Goal: Register for event/course: Sign up to attend an event or enroll in a course

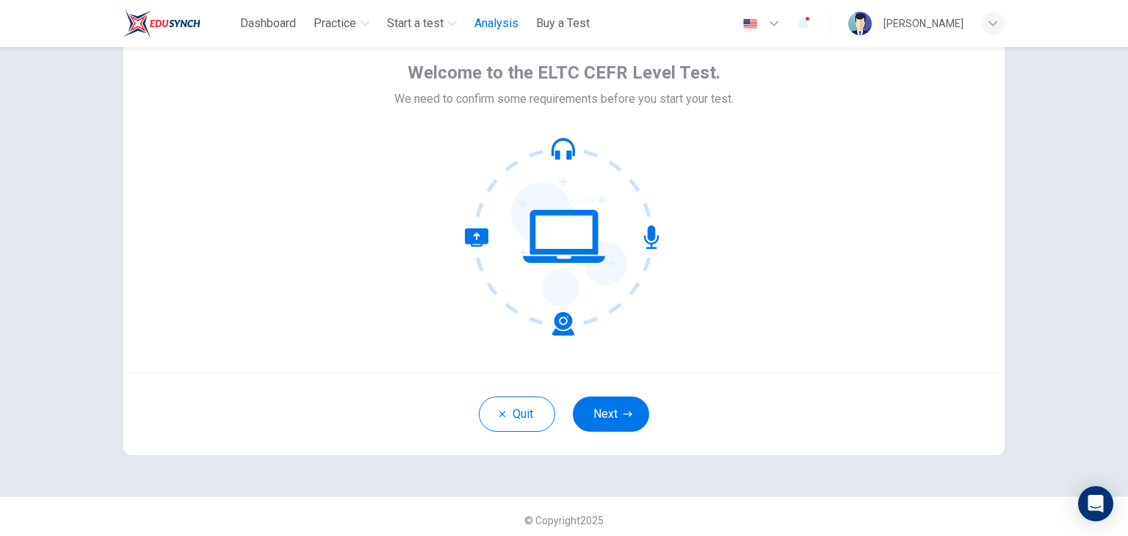
scroll to position [76, 0]
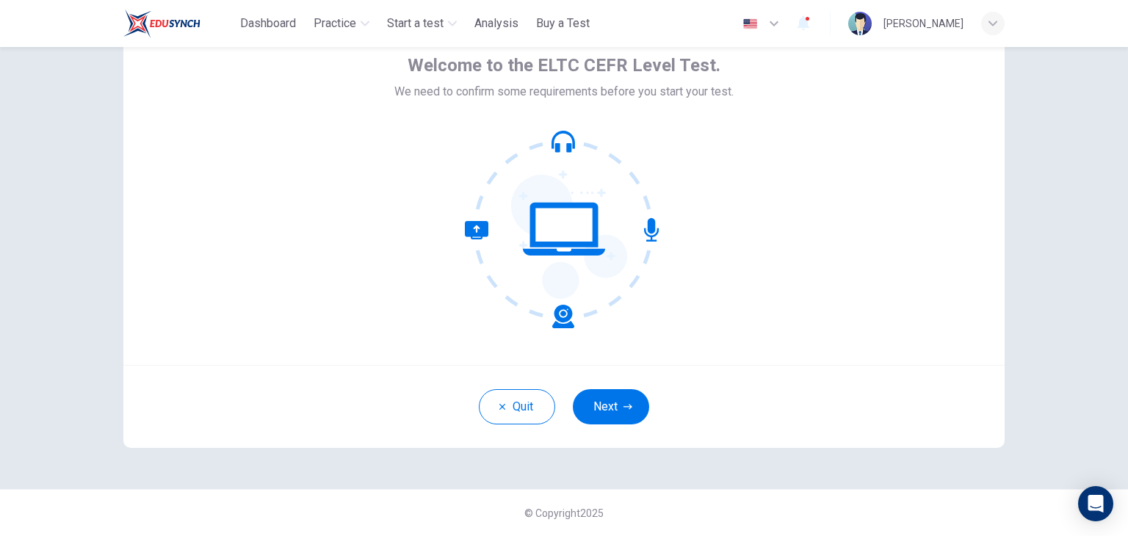
click at [442, 9] on div "Dashboard Practice Start a test Analysis Buy a Test" at bounding box center [359, 23] width 472 height 29
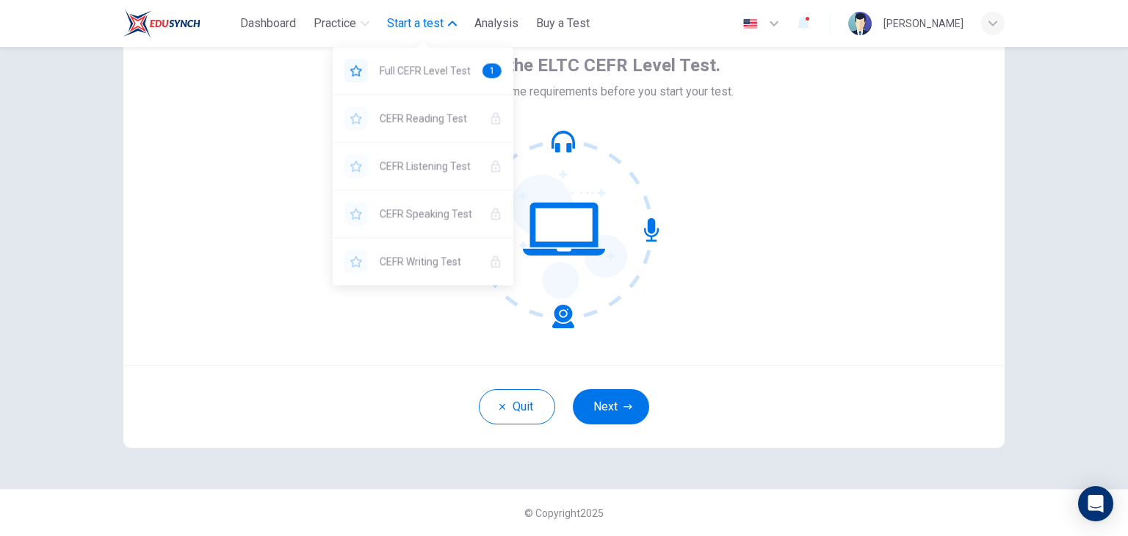
click at [441, 18] on span "Start a test" at bounding box center [415, 24] width 57 height 18
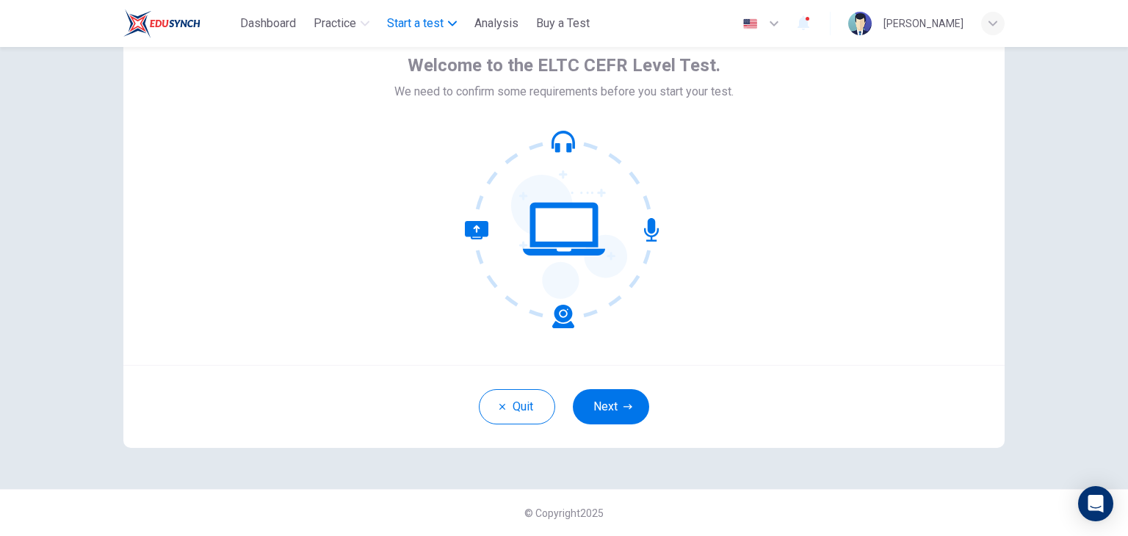
click at [441, 18] on span "Start a test" at bounding box center [415, 24] width 57 height 18
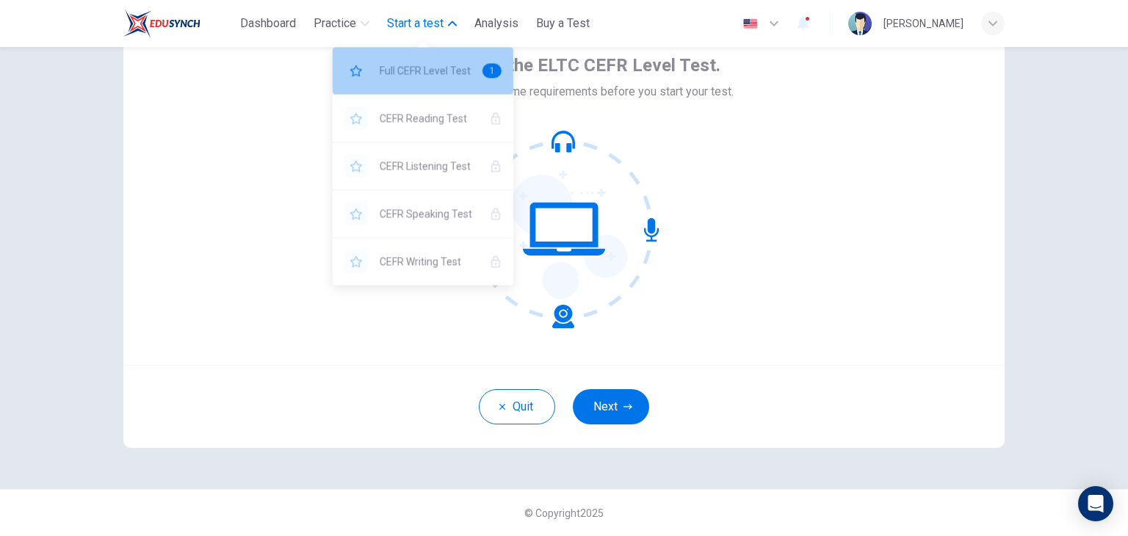
click at [428, 71] on span "Full CEFR Level Test" at bounding box center [425, 71] width 91 height 18
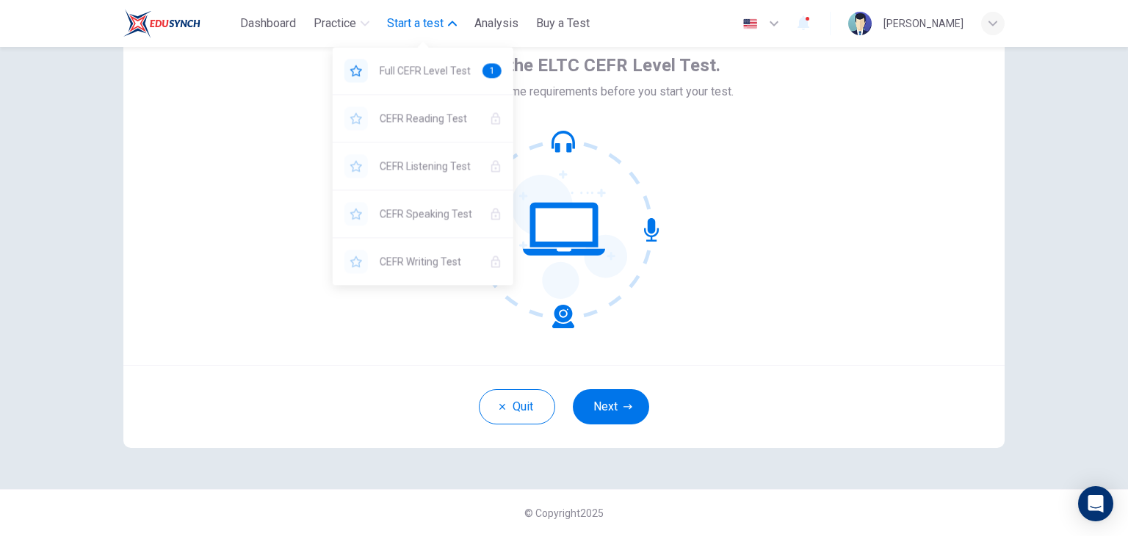
click at [394, 23] on span "Start a test" at bounding box center [415, 24] width 57 height 18
click at [422, 21] on span "Start a test" at bounding box center [415, 24] width 57 height 18
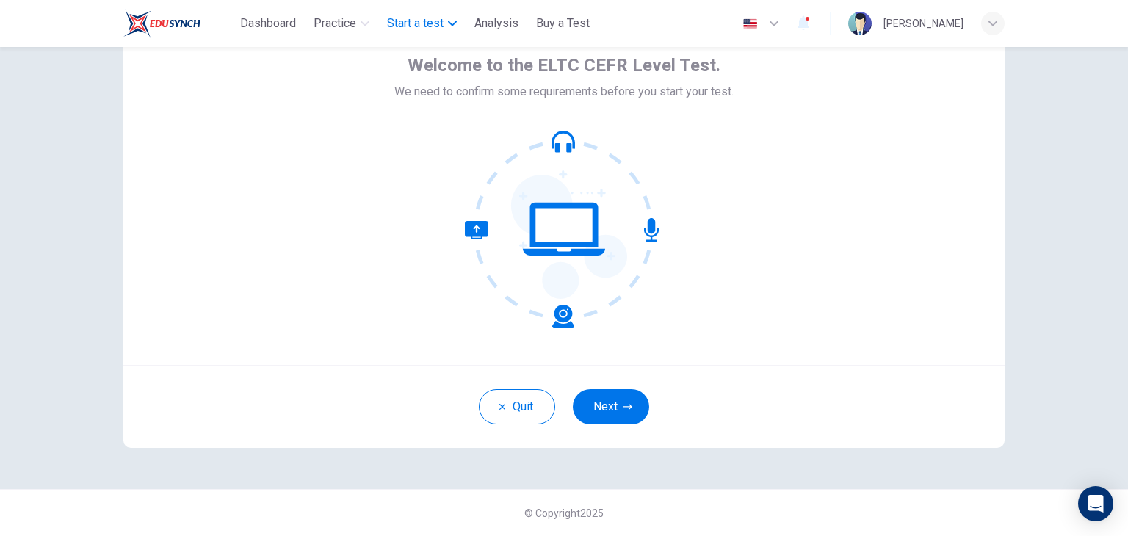
click at [422, 21] on span "Start a test" at bounding box center [415, 24] width 57 height 18
click at [605, 411] on button "Next" at bounding box center [611, 406] width 76 height 35
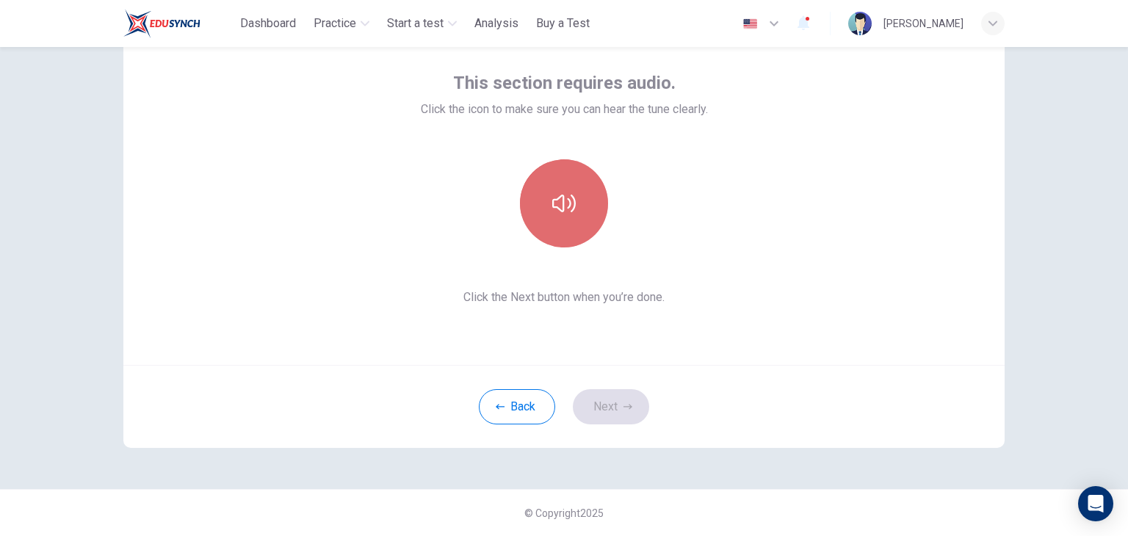
click at [571, 188] on button "button" at bounding box center [564, 203] width 88 height 88
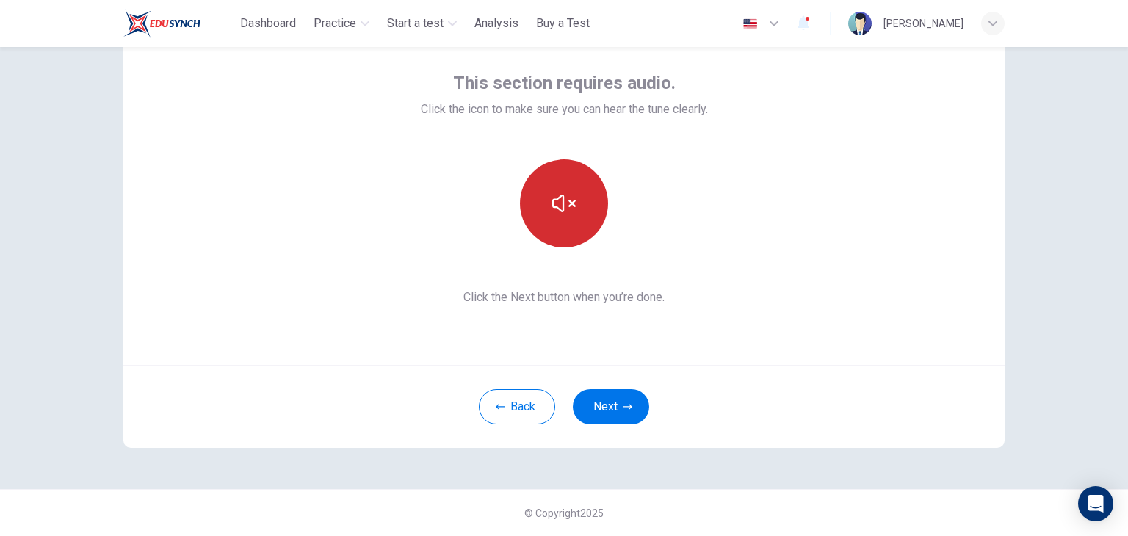
click at [567, 208] on icon "button" at bounding box center [564, 204] width 24 height 24
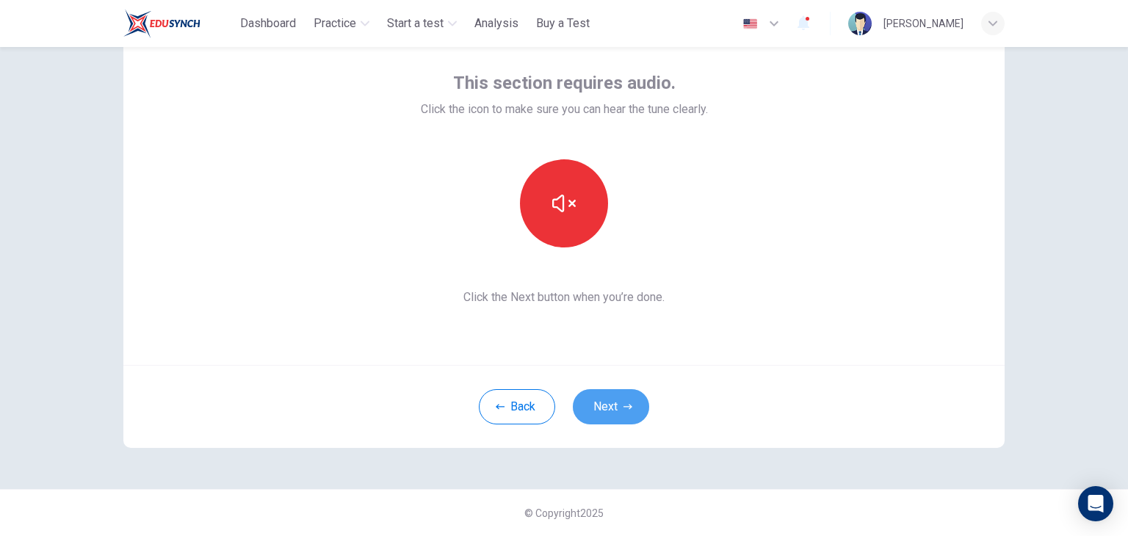
click at [601, 409] on button "Next" at bounding box center [611, 406] width 76 height 35
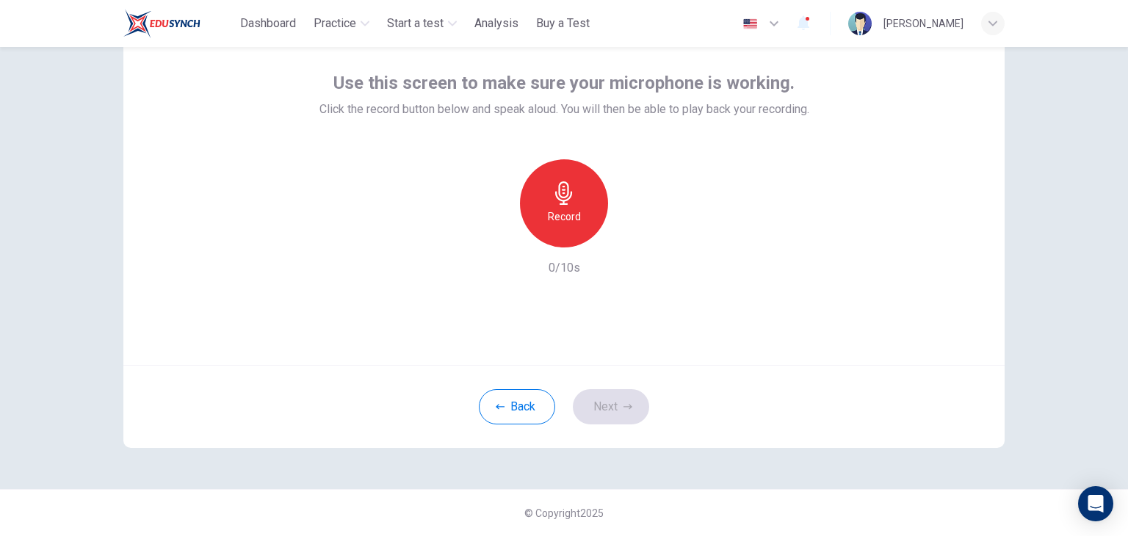
click at [558, 192] on icon "button" at bounding box center [564, 193] width 24 height 24
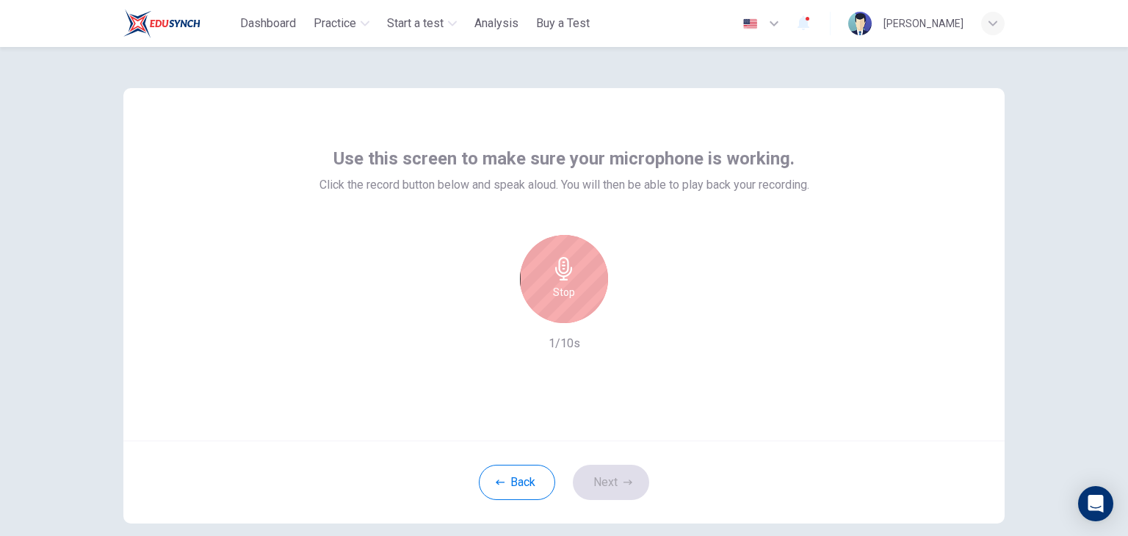
scroll to position [0, 0]
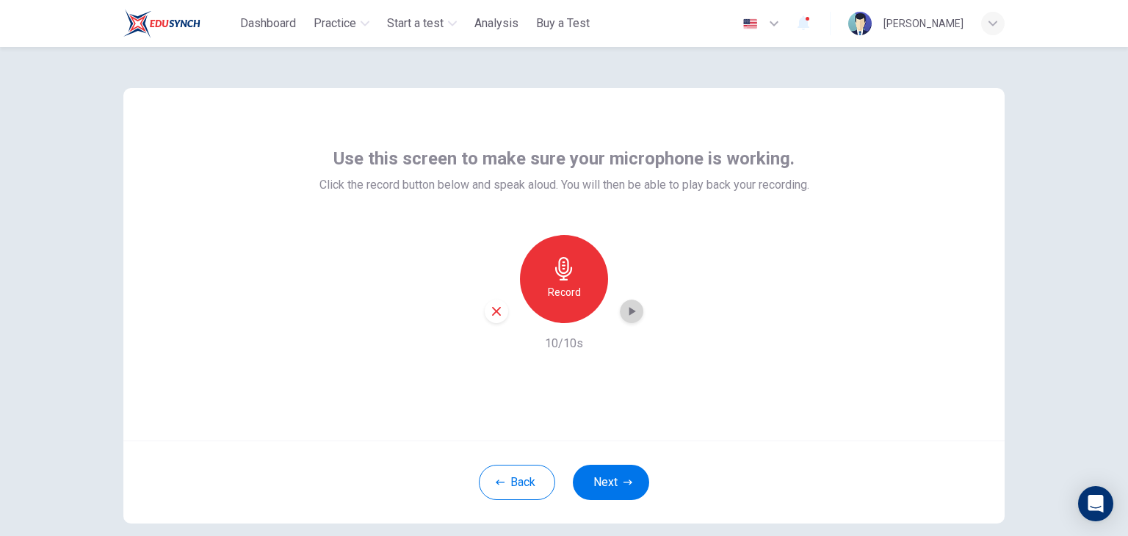
click at [624, 304] on icon "button" at bounding box center [631, 311] width 15 height 15
click at [490, 312] on icon "button" at bounding box center [496, 311] width 13 height 13
click at [540, 276] on div "Record" at bounding box center [564, 279] width 88 height 88
click at [624, 314] on icon "button" at bounding box center [631, 311] width 15 height 15
click at [497, 318] on div "button" at bounding box center [497, 312] width 24 height 24
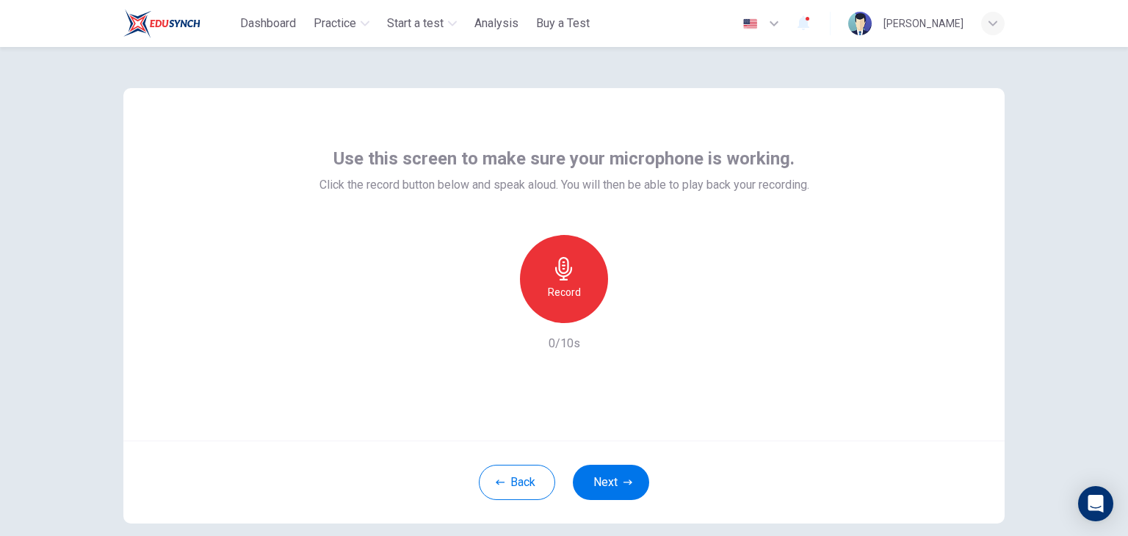
click at [542, 268] on div "Record" at bounding box center [564, 279] width 88 height 88
click at [631, 320] on div "button" at bounding box center [632, 312] width 24 height 24
click at [609, 494] on button "Next" at bounding box center [611, 482] width 76 height 35
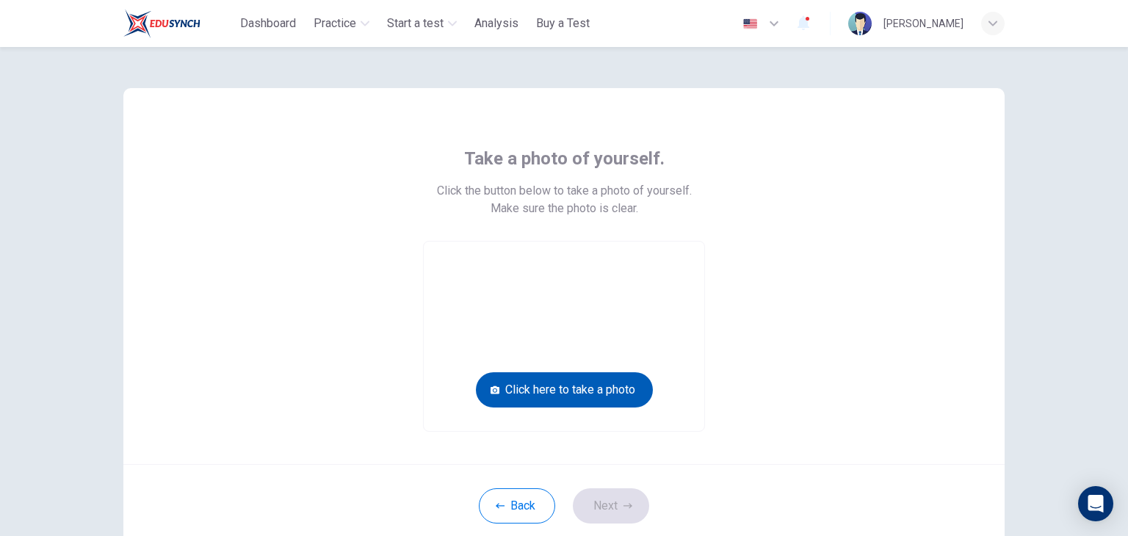
click at [579, 386] on button "Click here to take a photo" at bounding box center [564, 389] width 177 height 35
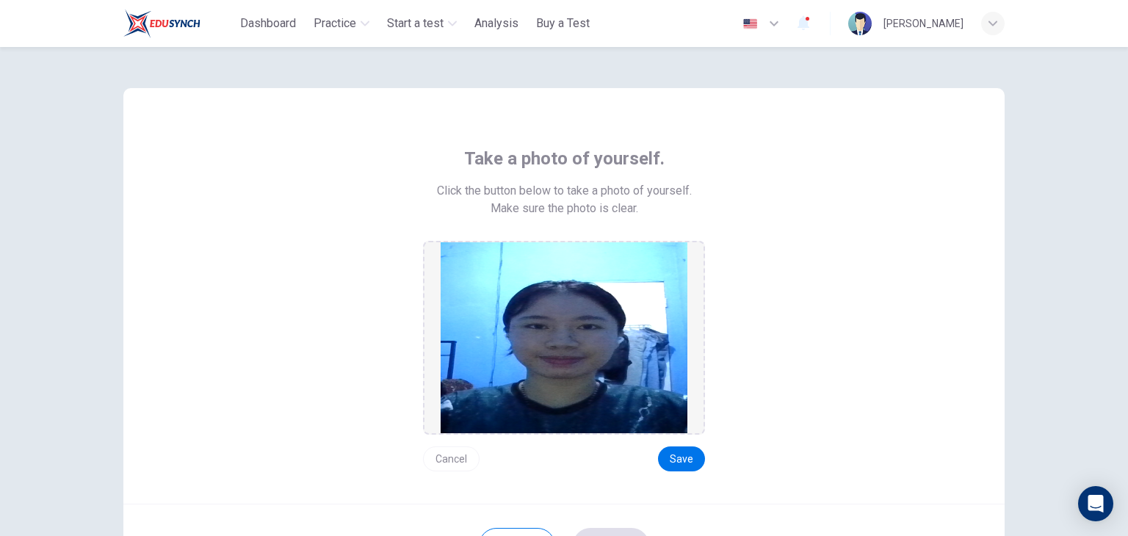
click at [457, 458] on button "Cancel" at bounding box center [451, 459] width 57 height 25
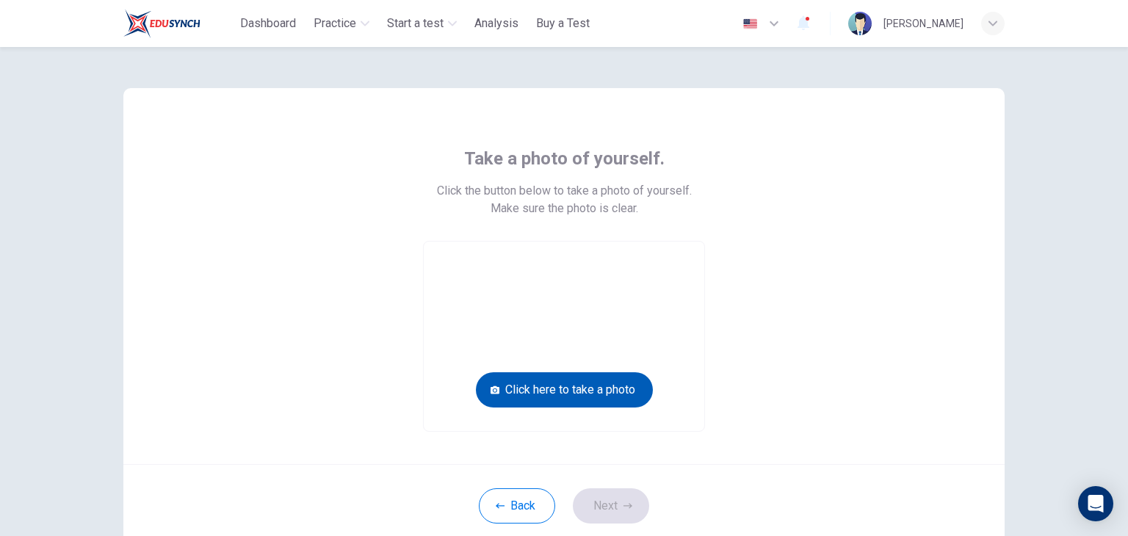
click at [586, 387] on button "Click here to take a photo" at bounding box center [564, 389] width 177 height 35
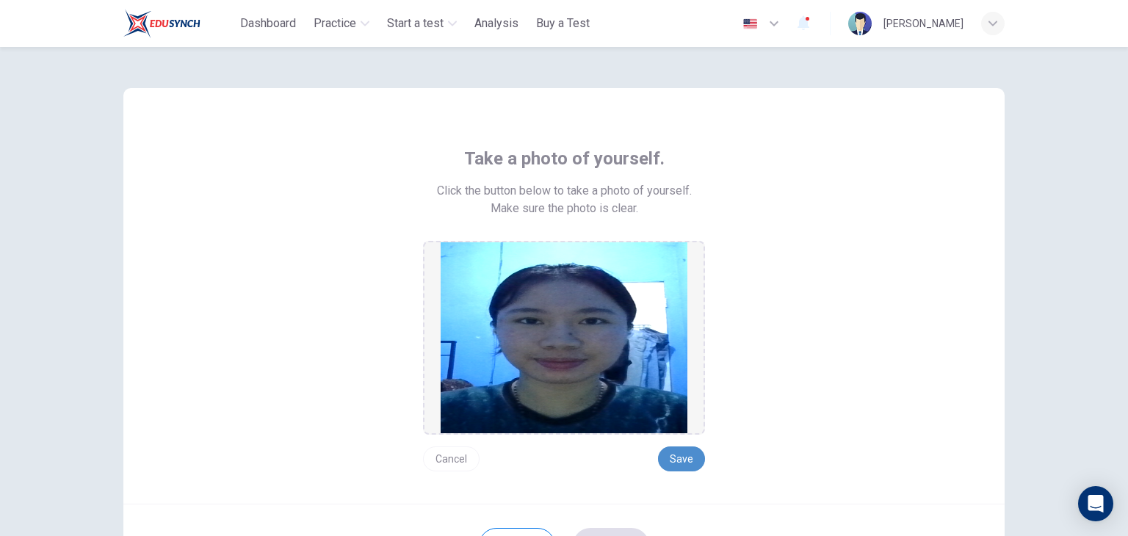
click at [685, 451] on button "Save" at bounding box center [681, 459] width 47 height 25
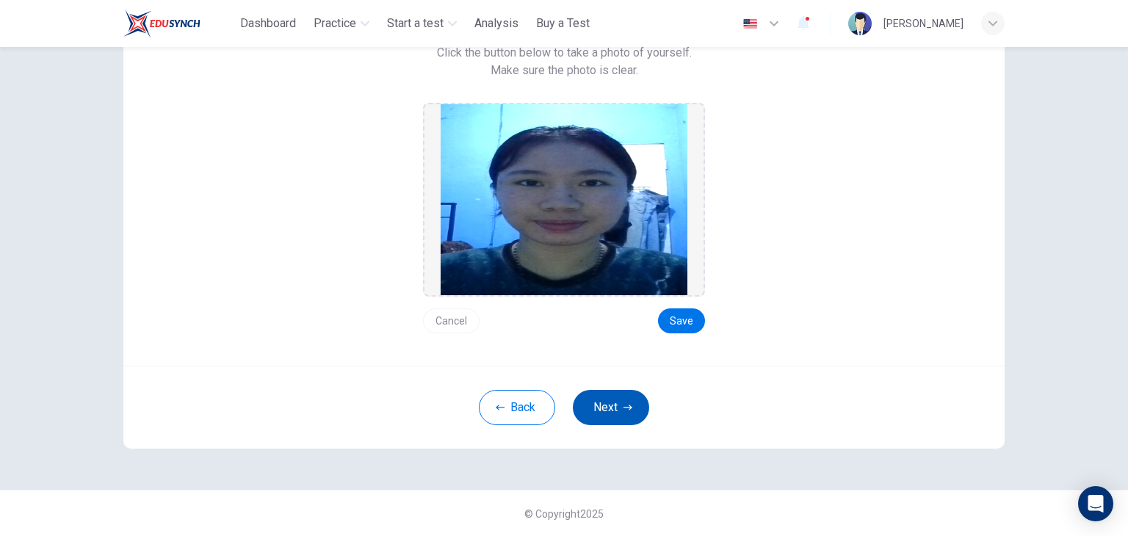
click at [624, 409] on icon "button" at bounding box center [628, 407] width 9 height 9
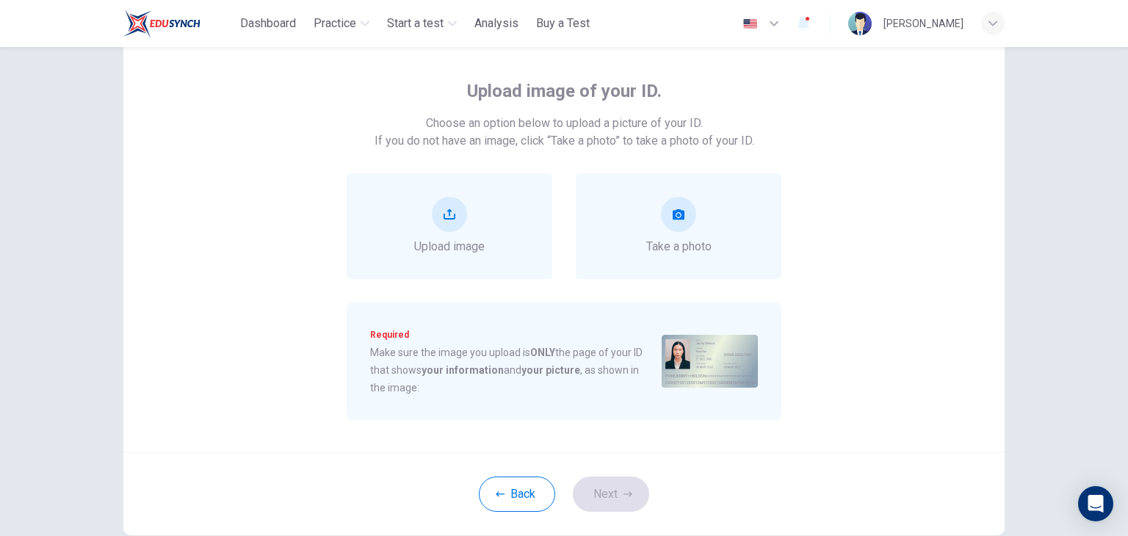
scroll to position [0, 0]
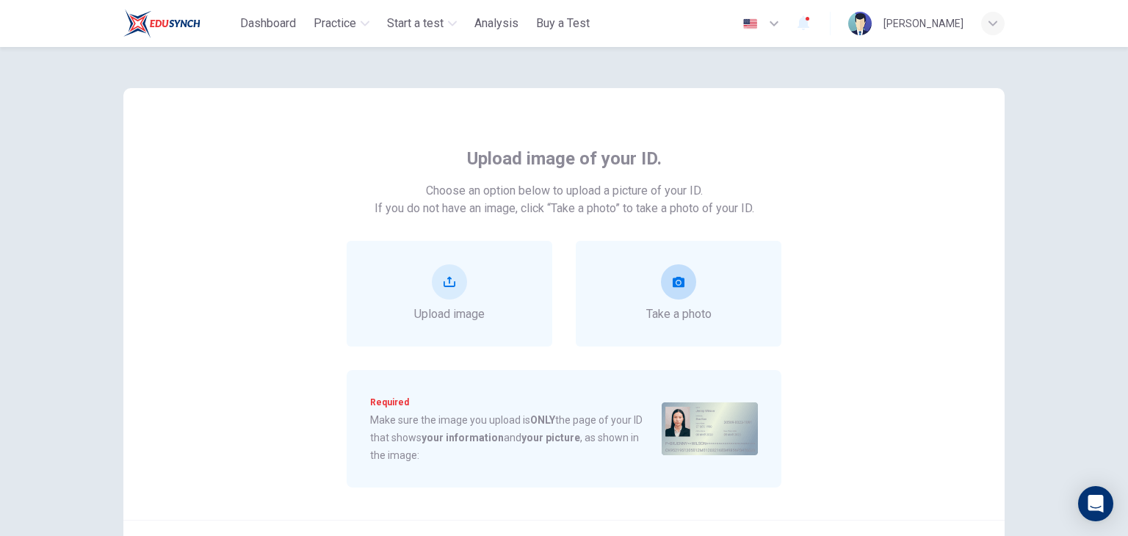
click at [671, 274] on button "take photo" at bounding box center [678, 281] width 35 height 35
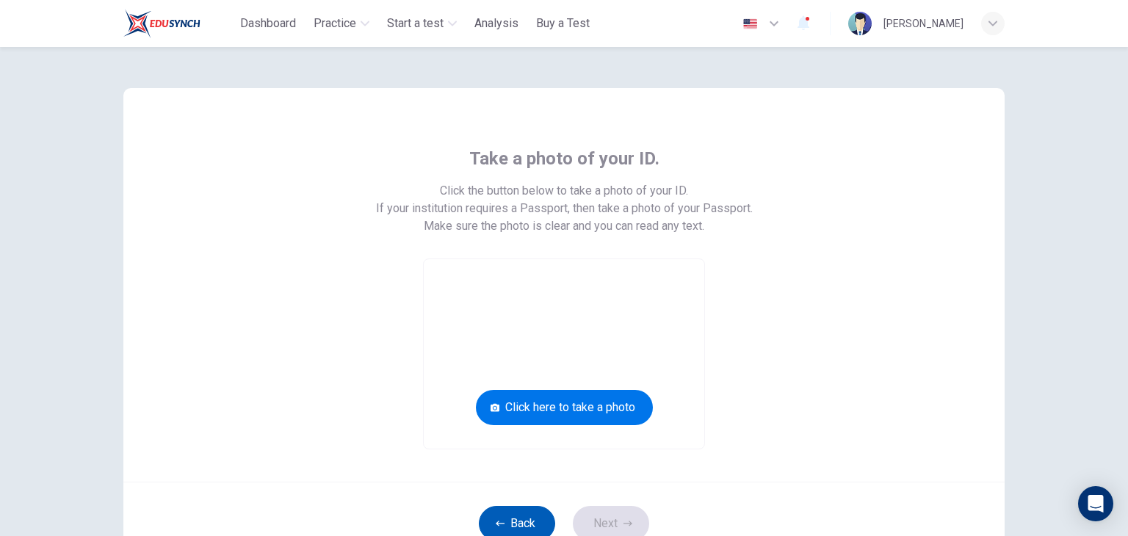
click at [496, 519] on icon "button" at bounding box center [500, 523] width 9 height 9
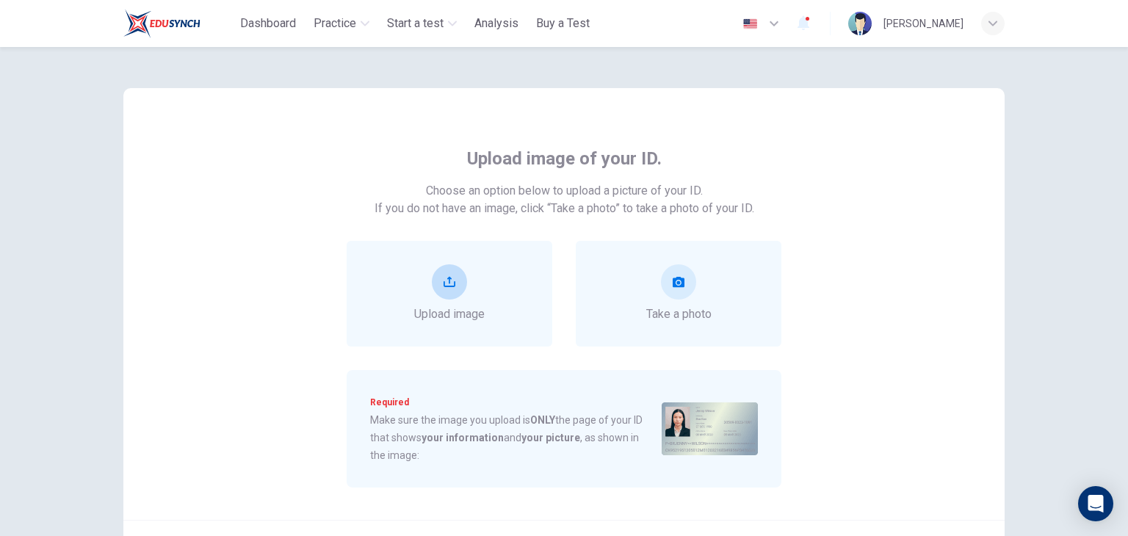
click at [454, 296] on button "upload" at bounding box center [449, 281] width 35 height 35
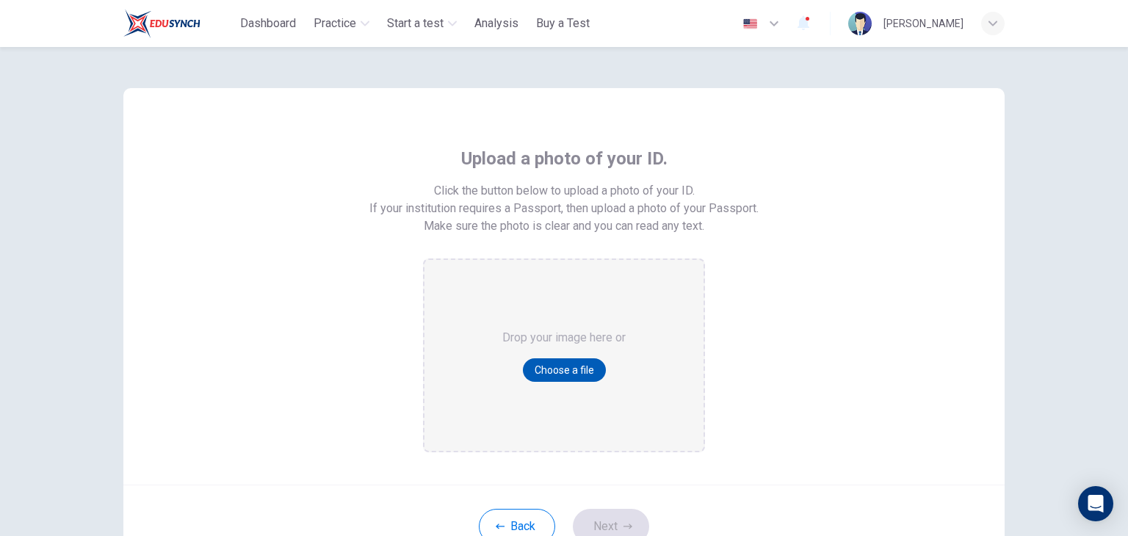
click at [562, 366] on button "Choose a file" at bounding box center [564, 371] width 83 height 24
click at [1066, 76] on div "Upload a photo of your ID. Click the button below to upload a photo of your ID.…" at bounding box center [564, 291] width 1128 height 489
click at [582, 375] on button "Choose a file" at bounding box center [564, 371] width 83 height 24
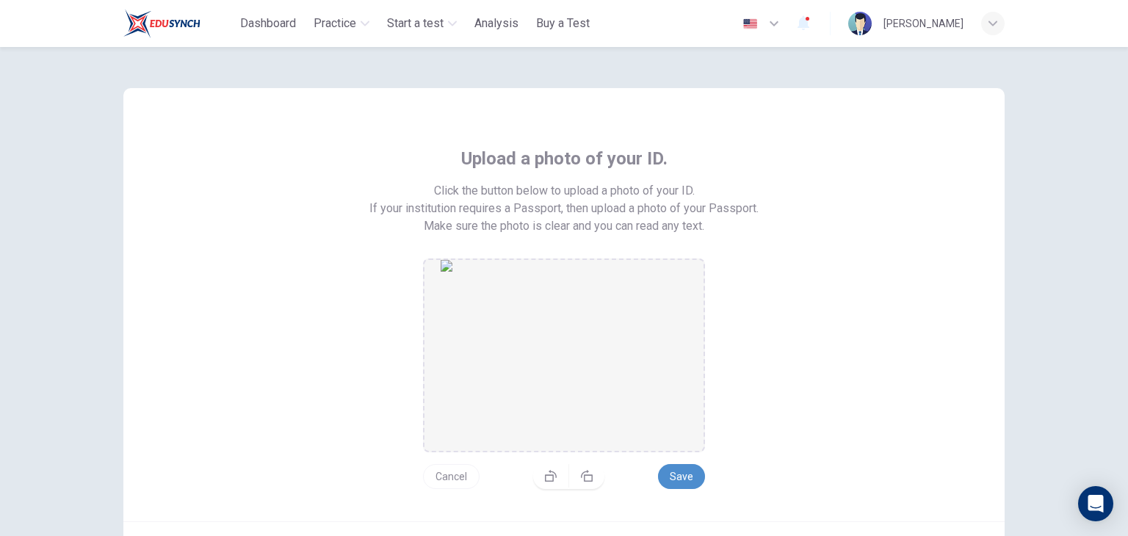
click at [675, 475] on button "Save" at bounding box center [681, 476] width 47 height 25
click at [550, 481] on button "button" at bounding box center [551, 476] width 36 height 24
click at [550, 478] on icon "button" at bounding box center [551, 482] width 12 height 12
click at [550, 478] on icon "button" at bounding box center [551, 476] width 12 height 12
click at [550, 478] on icon "button" at bounding box center [551, 482] width 12 height 12
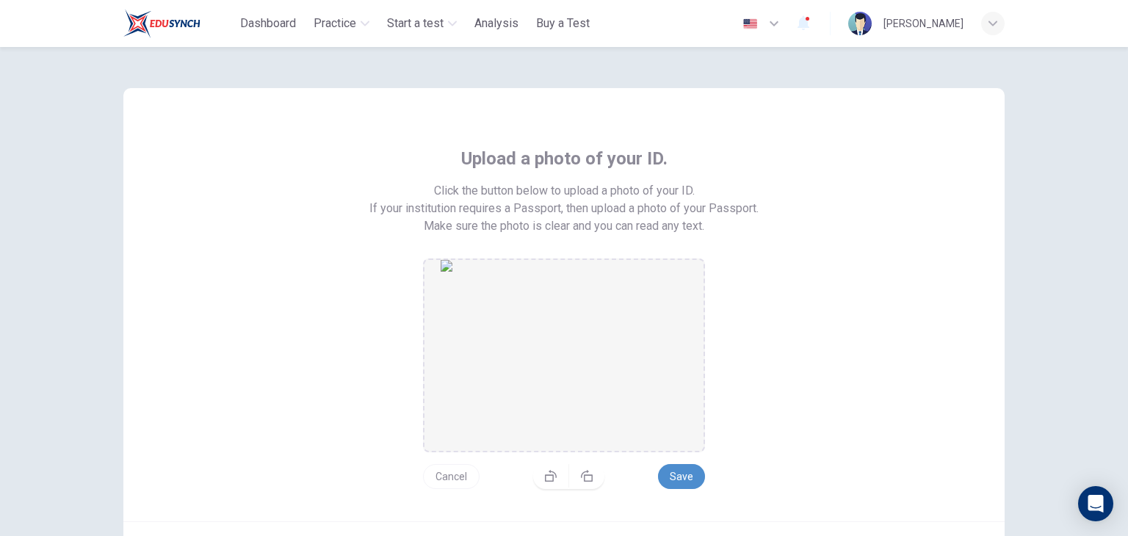
click at [677, 473] on button "Save" at bounding box center [681, 476] width 47 height 25
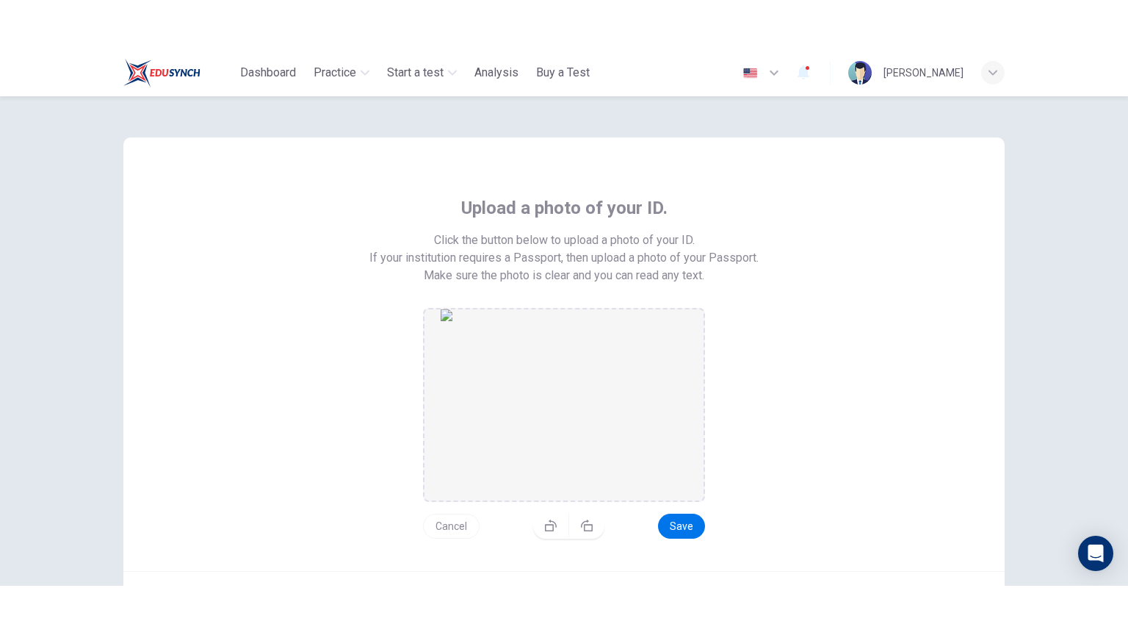
scroll to position [73, 0]
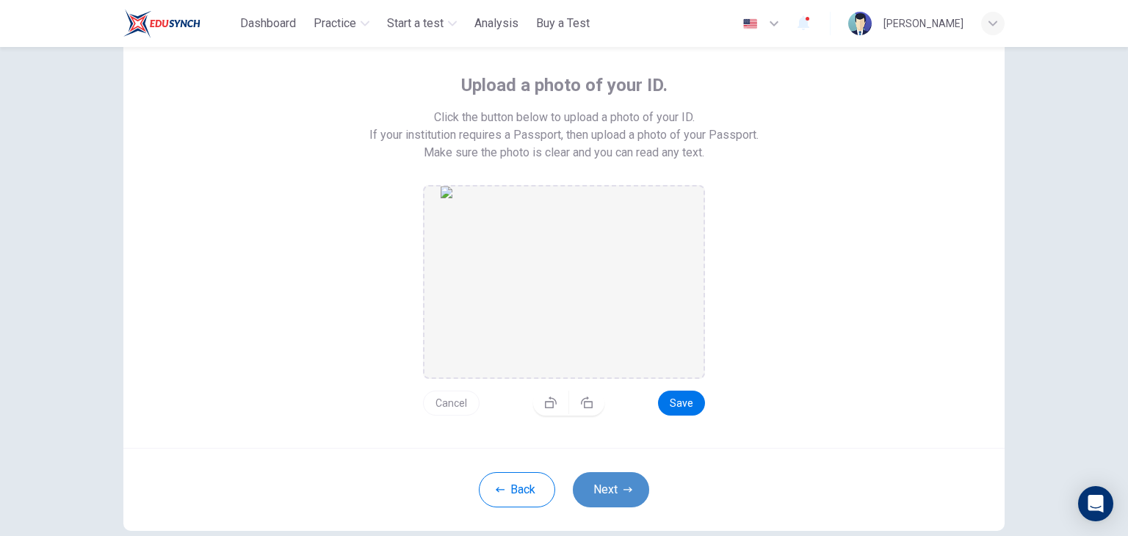
click at [619, 478] on button "Next" at bounding box center [611, 489] width 76 height 35
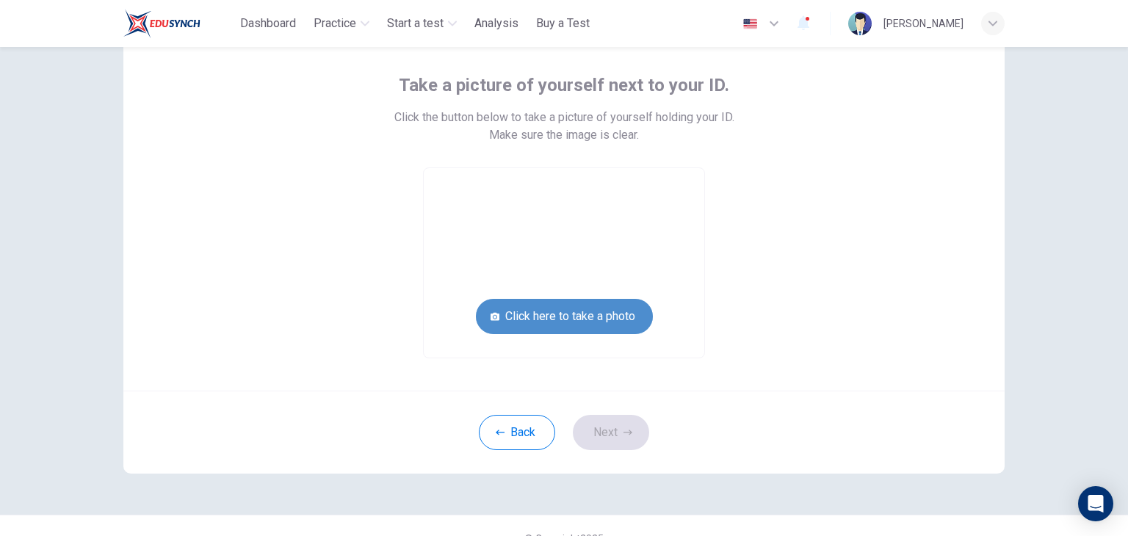
click at [604, 317] on button "Click here to take a photo" at bounding box center [564, 316] width 177 height 35
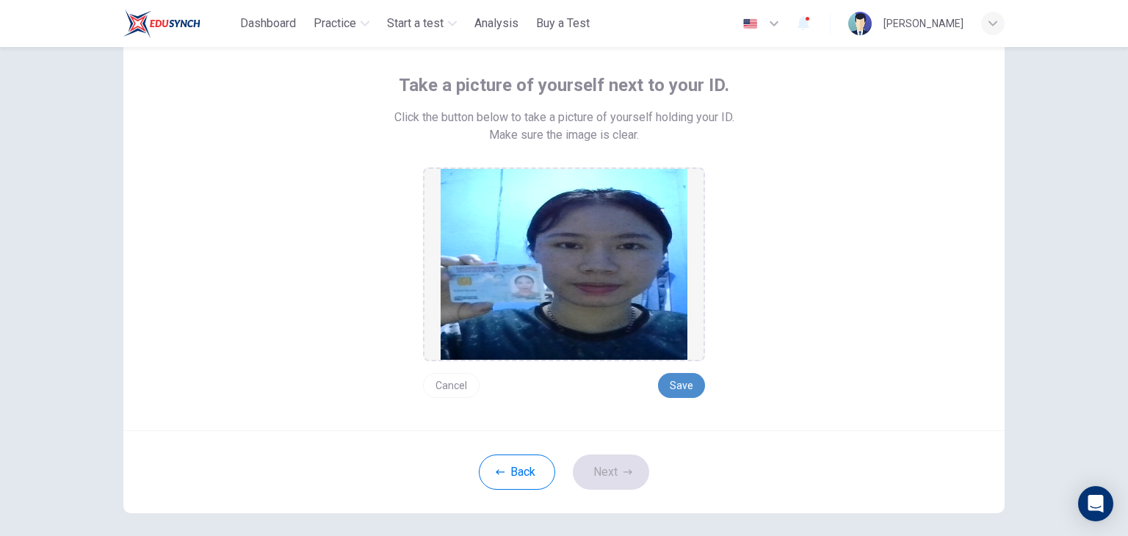
click at [677, 384] on button "Save" at bounding box center [681, 385] width 47 height 25
click at [634, 471] on button "Next" at bounding box center [611, 472] width 76 height 35
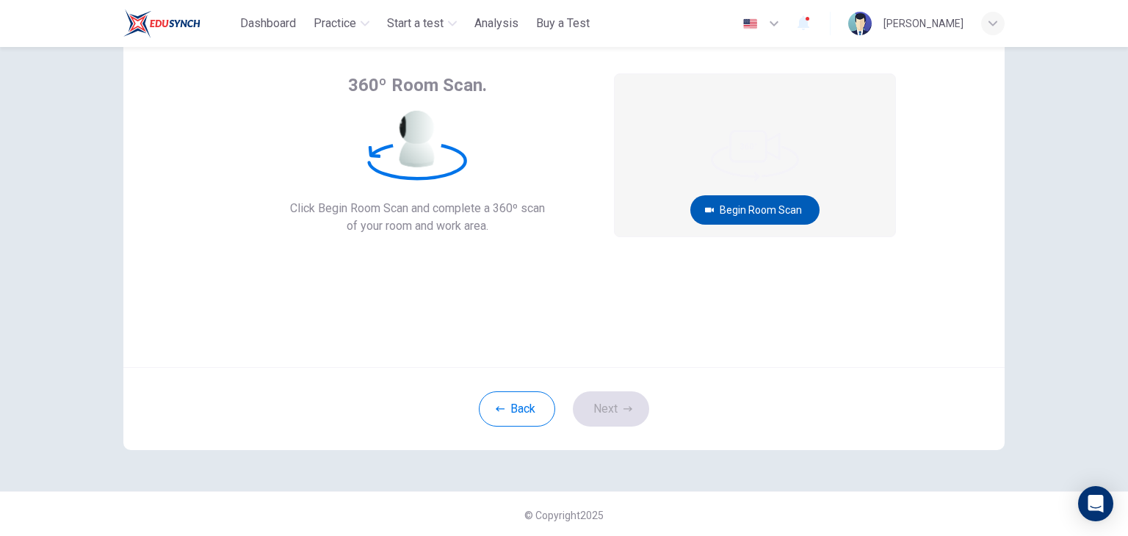
click at [770, 209] on button "Begin Room Scan" at bounding box center [755, 209] width 129 height 29
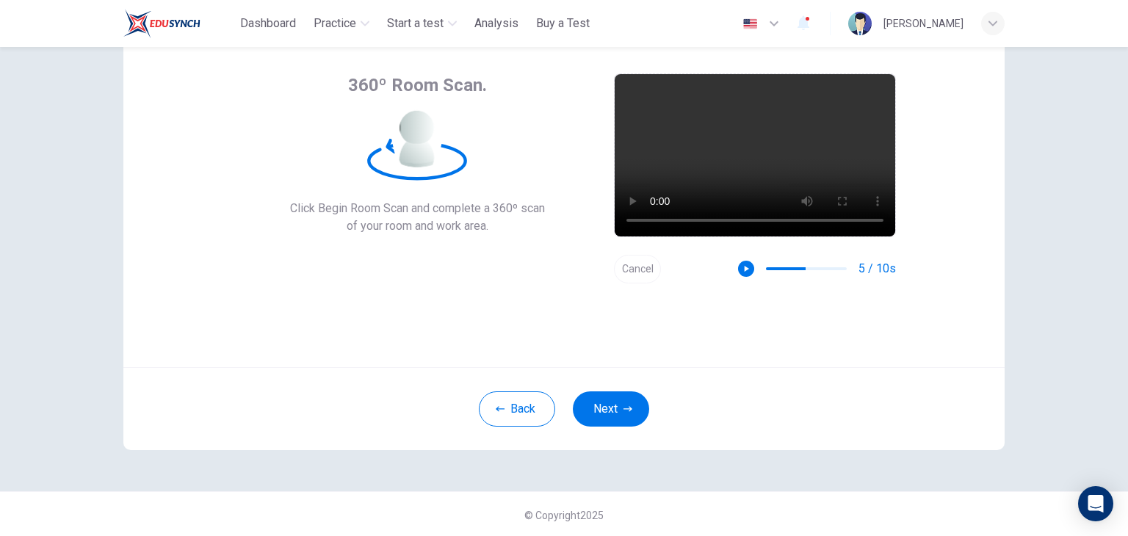
scroll to position [0, 0]
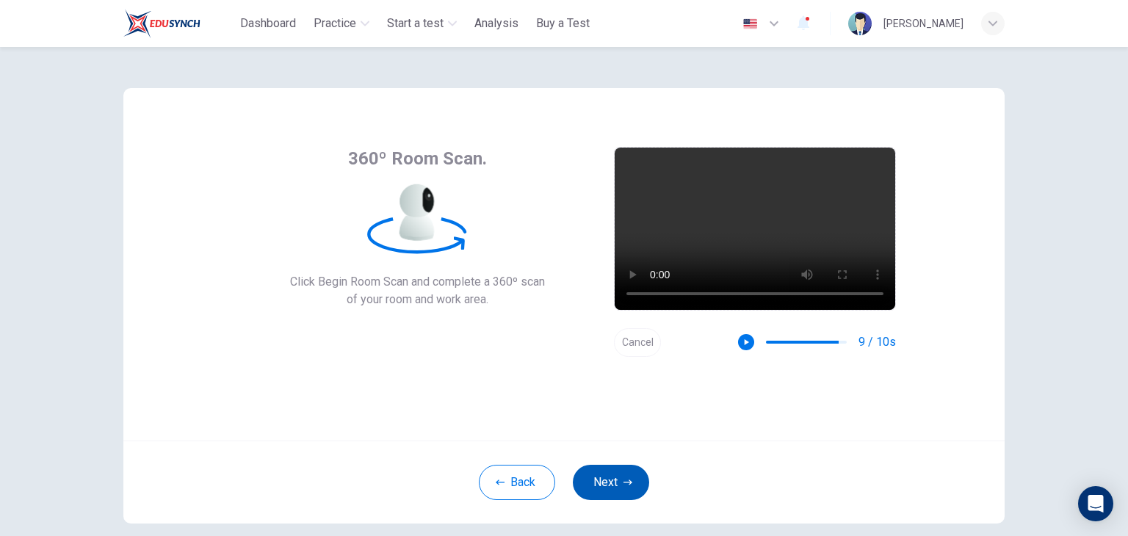
click at [602, 492] on button "Next" at bounding box center [611, 482] width 76 height 35
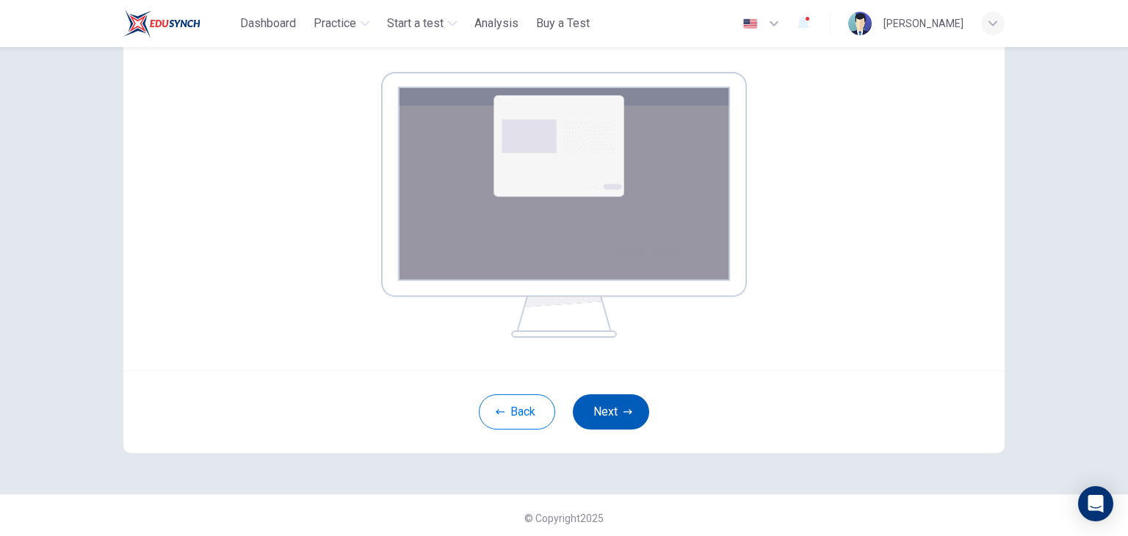
scroll to position [226, 0]
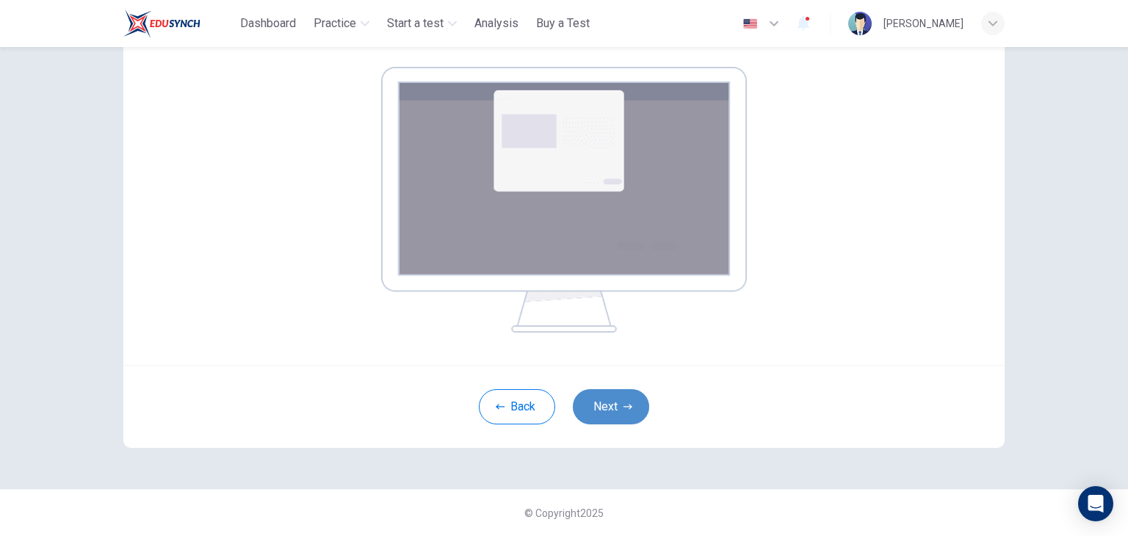
click at [624, 403] on icon "button" at bounding box center [628, 407] width 9 height 9
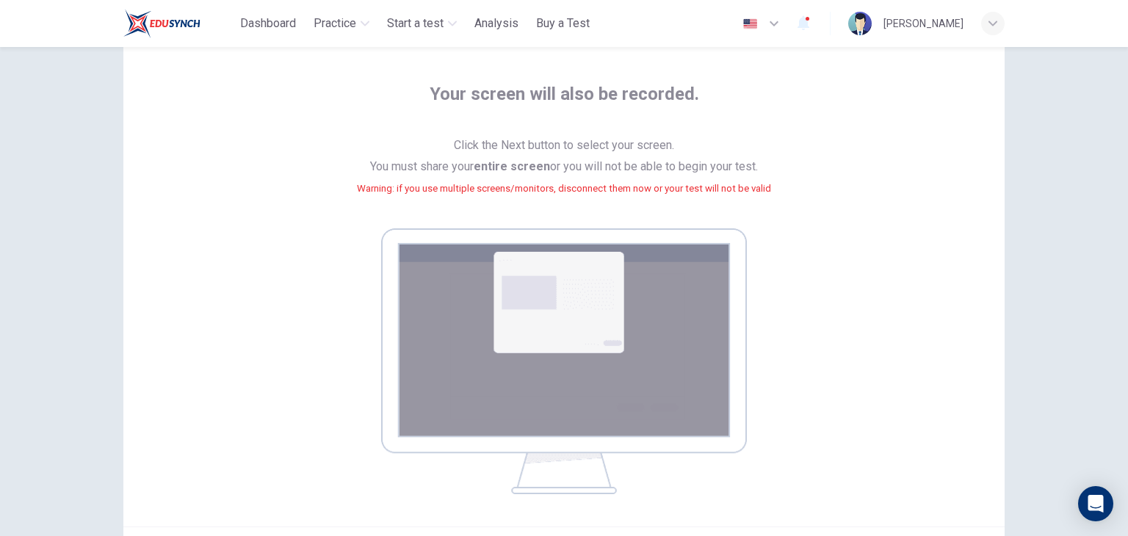
scroll to position [153, 0]
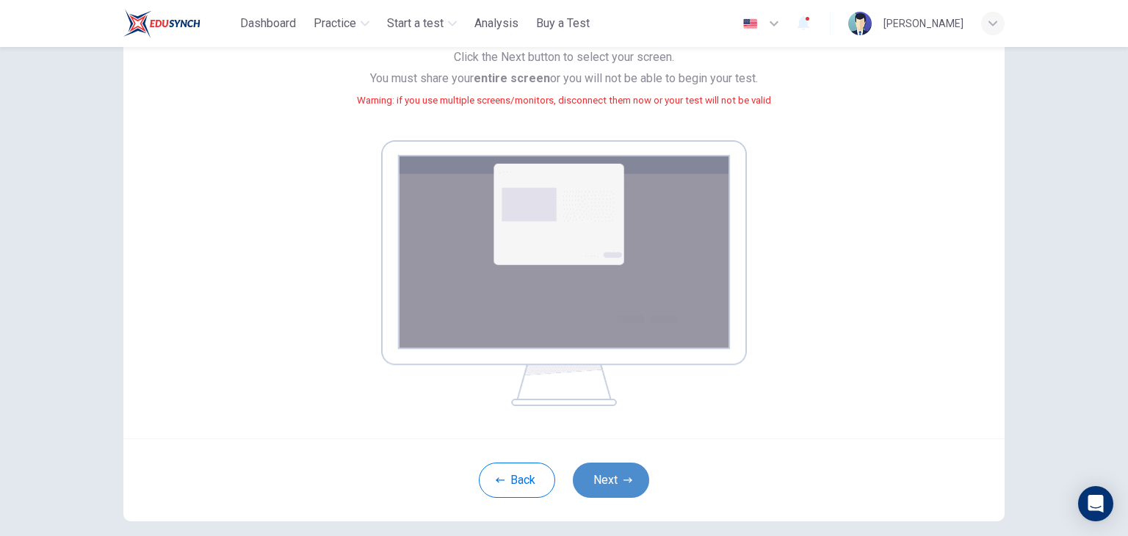
click at [604, 480] on button "Next" at bounding box center [611, 480] width 76 height 35
click at [613, 480] on button "Next" at bounding box center [611, 480] width 76 height 35
click at [617, 467] on div "Your screen will also be recorded. Click the Next button to select your screen.…" at bounding box center [564, 228] width 929 height 669
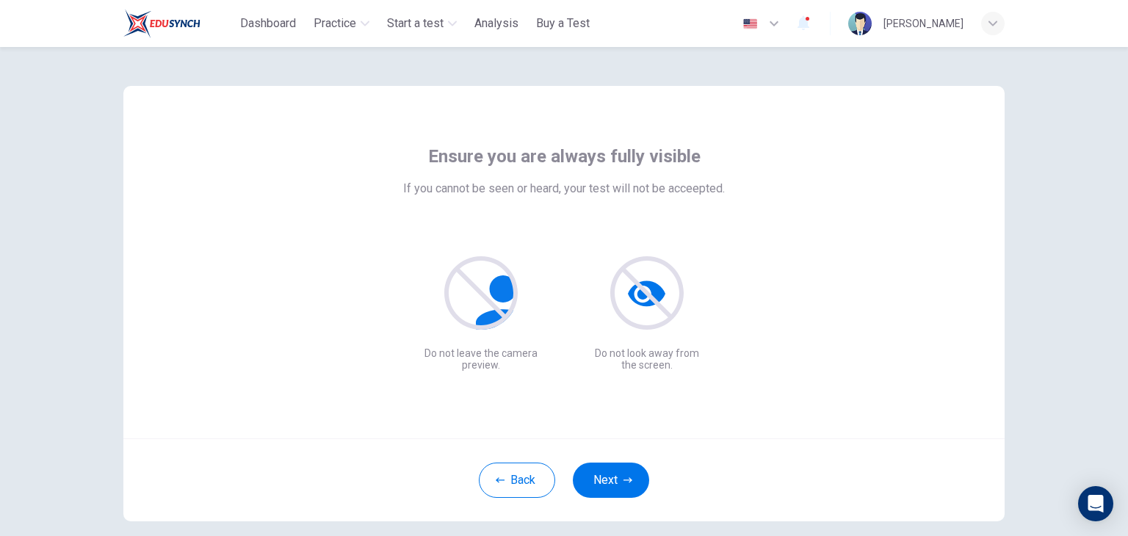
scroll to position [76, 0]
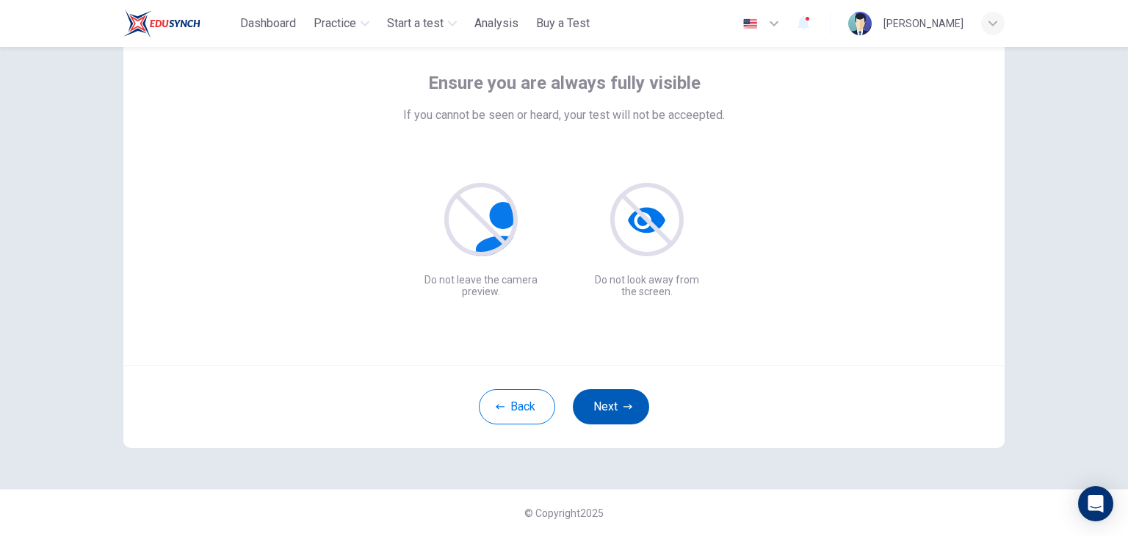
click at [600, 406] on button "Next" at bounding box center [611, 406] width 76 height 35
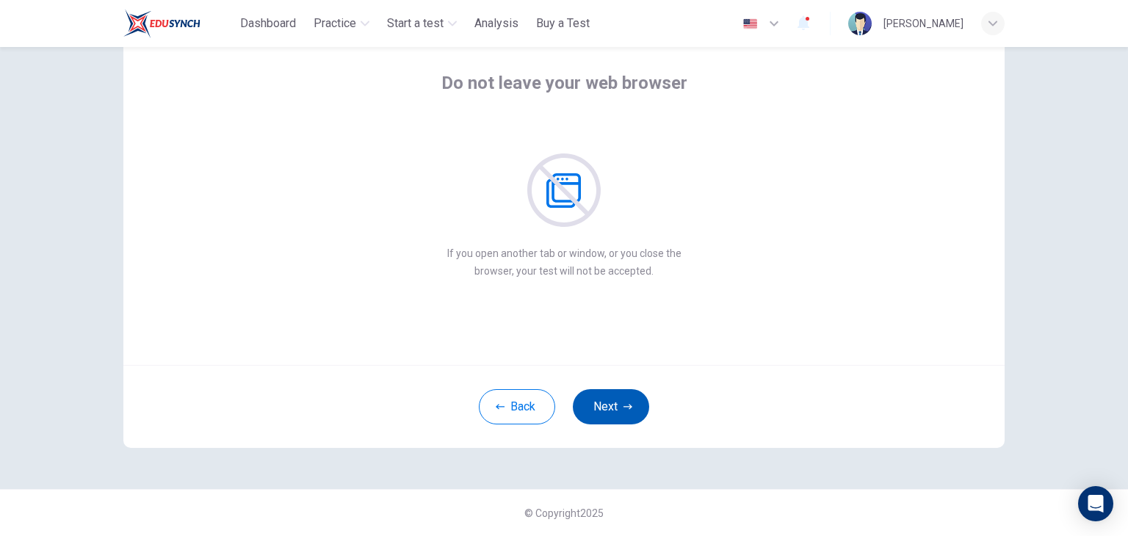
click at [624, 403] on icon "button" at bounding box center [628, 407] width 9 height 9
click at [600, 404] on button "Next" at bounding box center [611, 406] width 76 height 35
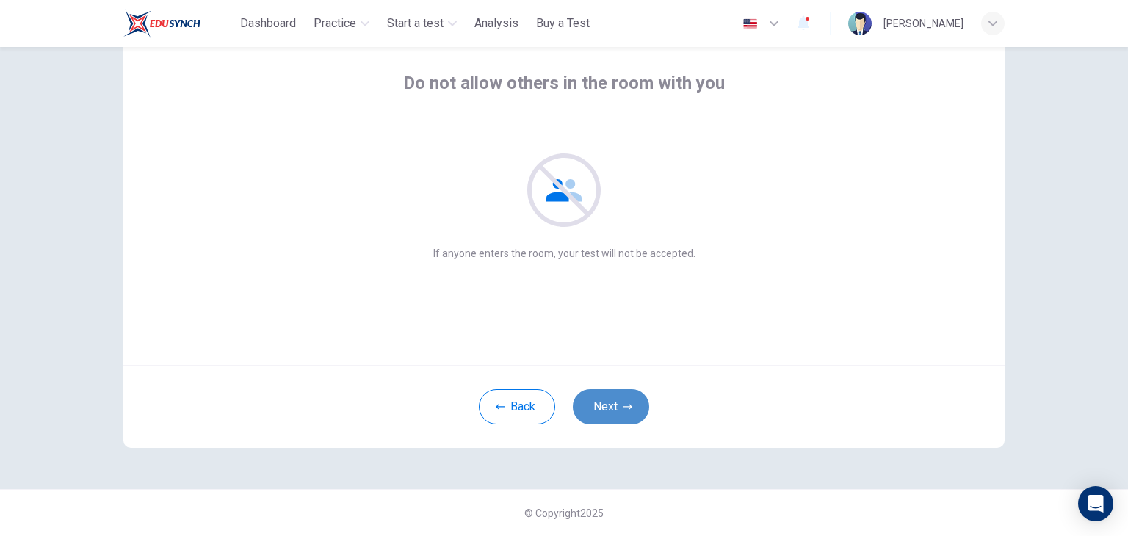
click at [616, 393] on button "Next" at bounding box center [611, 406] width 76 height 35
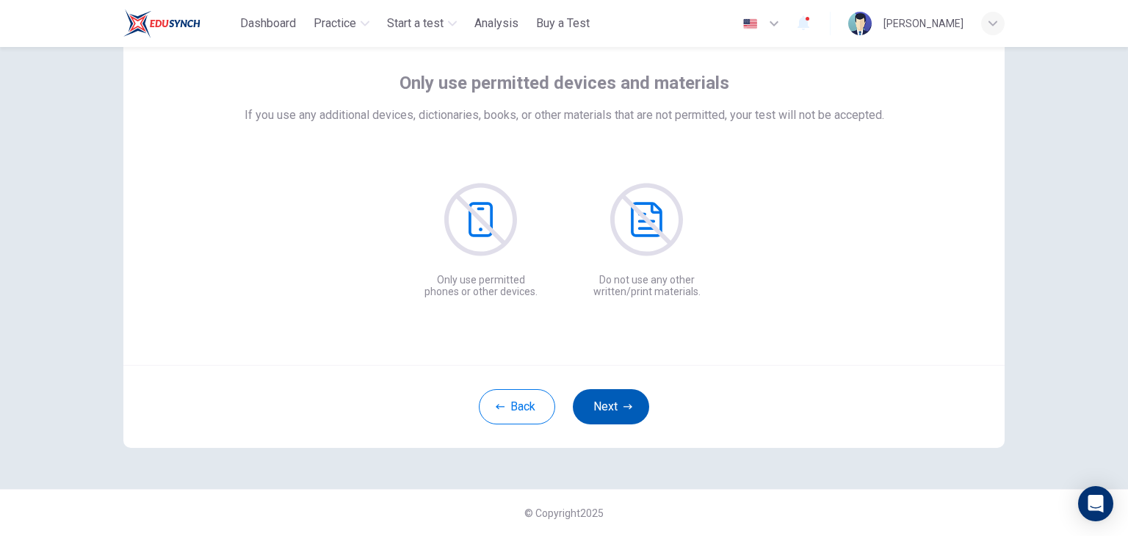
click at [617, 408] on button "Next" at bounding box center [611, 406] width 76 height 35
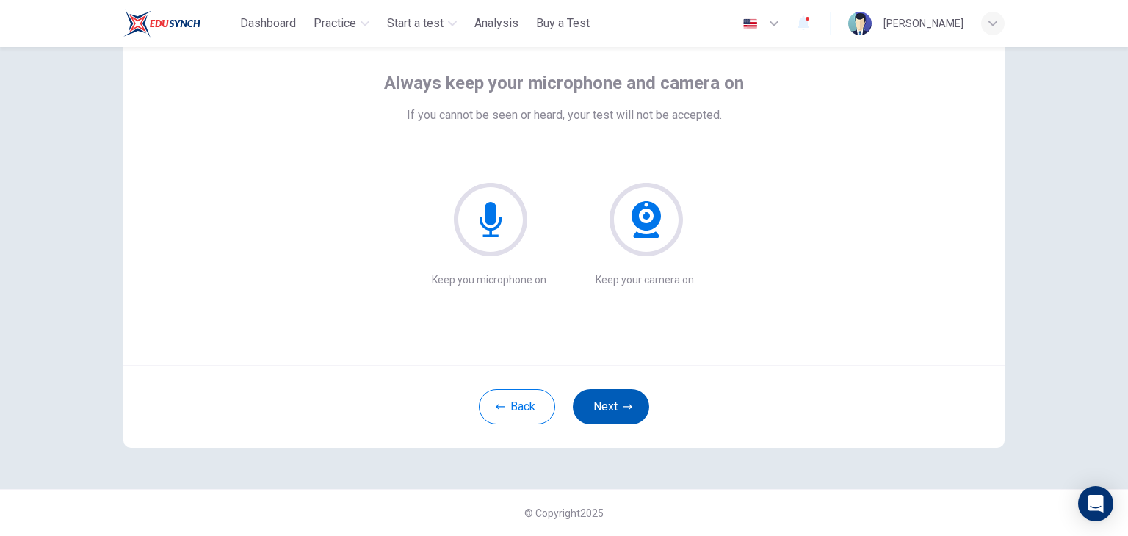
click at [598, 400] on button "Next" at bounding box center [611, 406] width 76 height 35
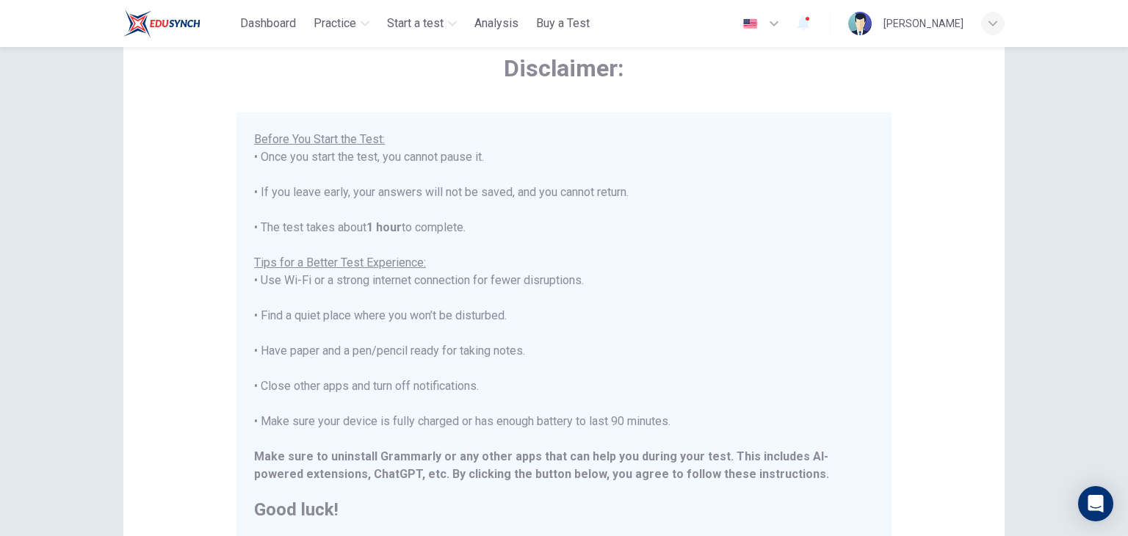
scroll to position [149, 0]
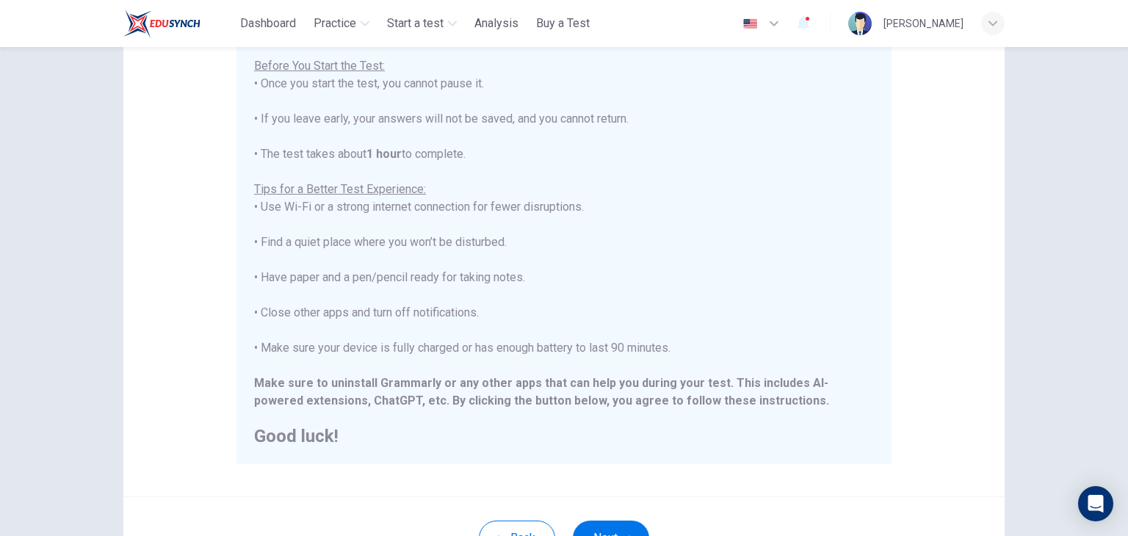
click at [761, 295] on div "****IMPORTANT: You cannot change the language during the test.**** Please choos…" at bounding box center [564, 180] width 620 height 529
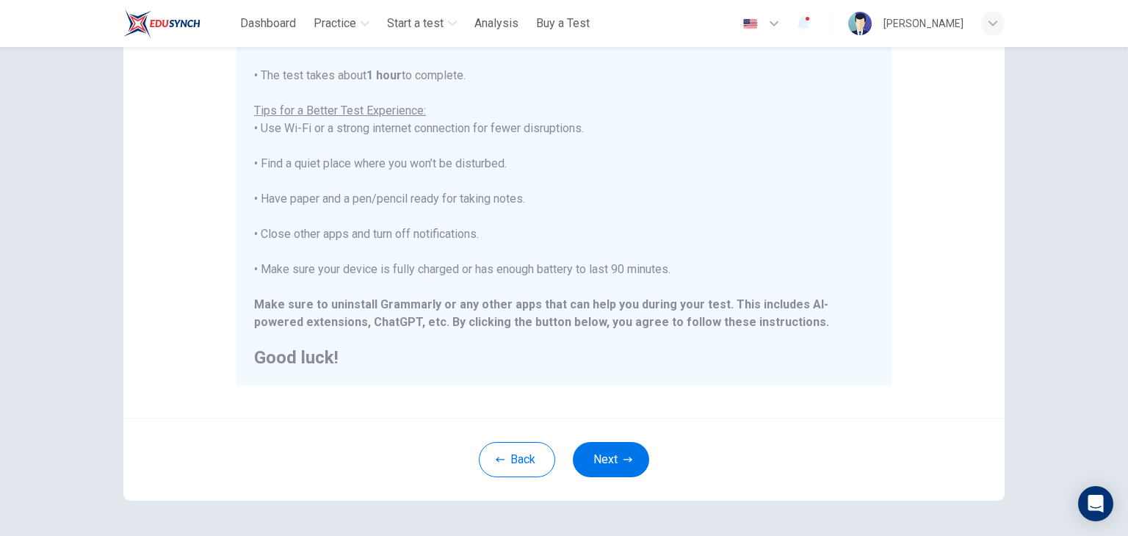
scroll to position [281, 0]
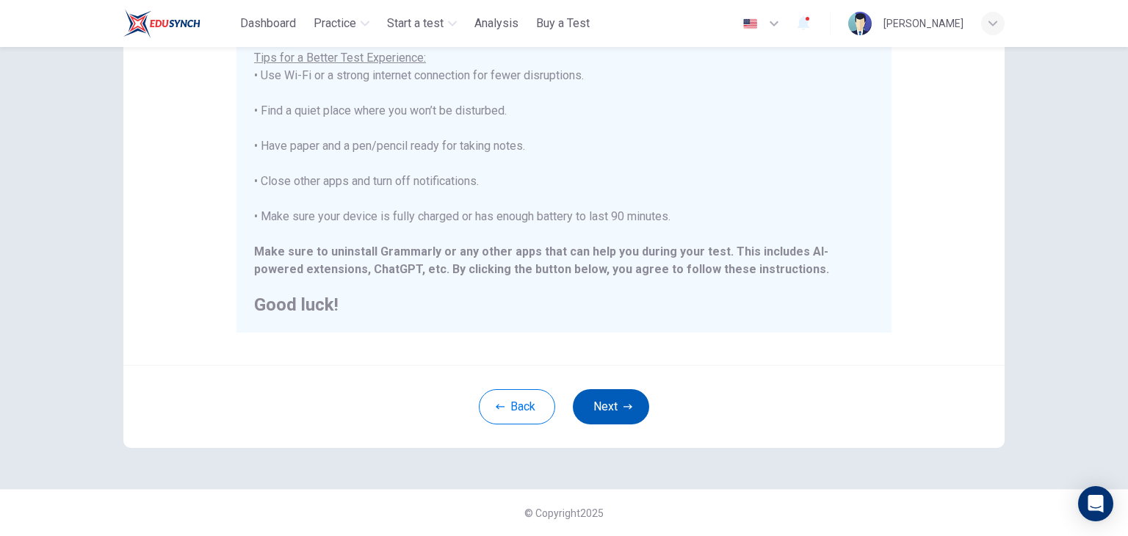
click at [585, 401] on button "Next" at bounding box center [611, 406] width 76 height 35
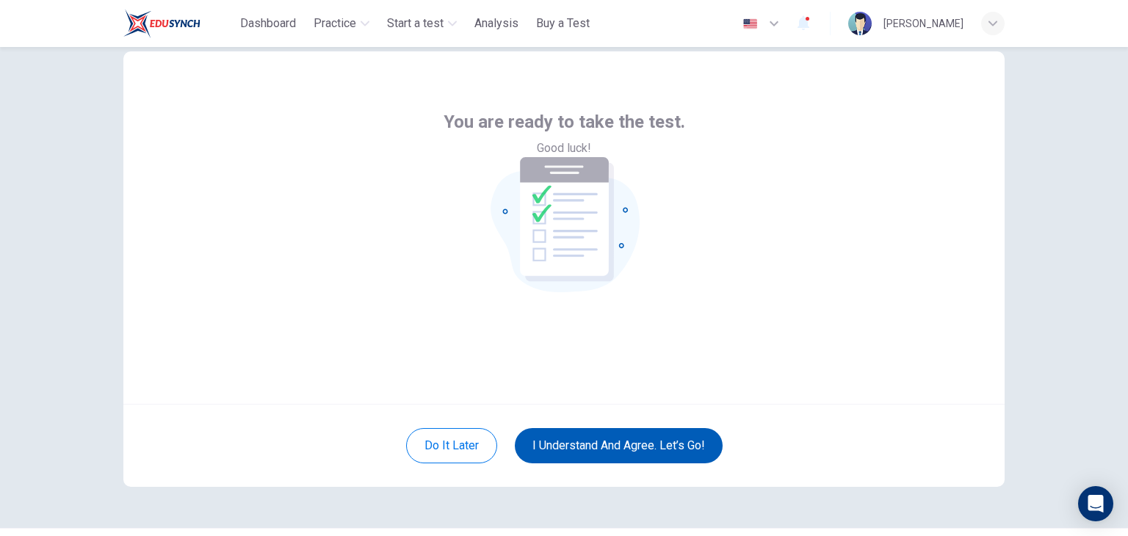
scroll to position [73, 0]
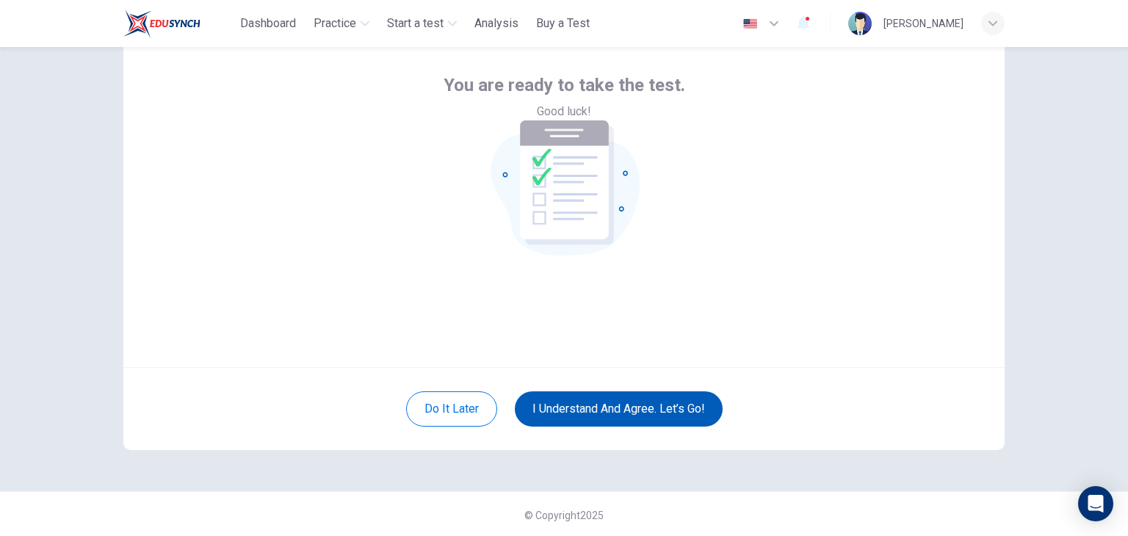
click at [596, 403] on button "I understand and agree. Let’s go!" at bounding box center [619, 409] width 208 height 35
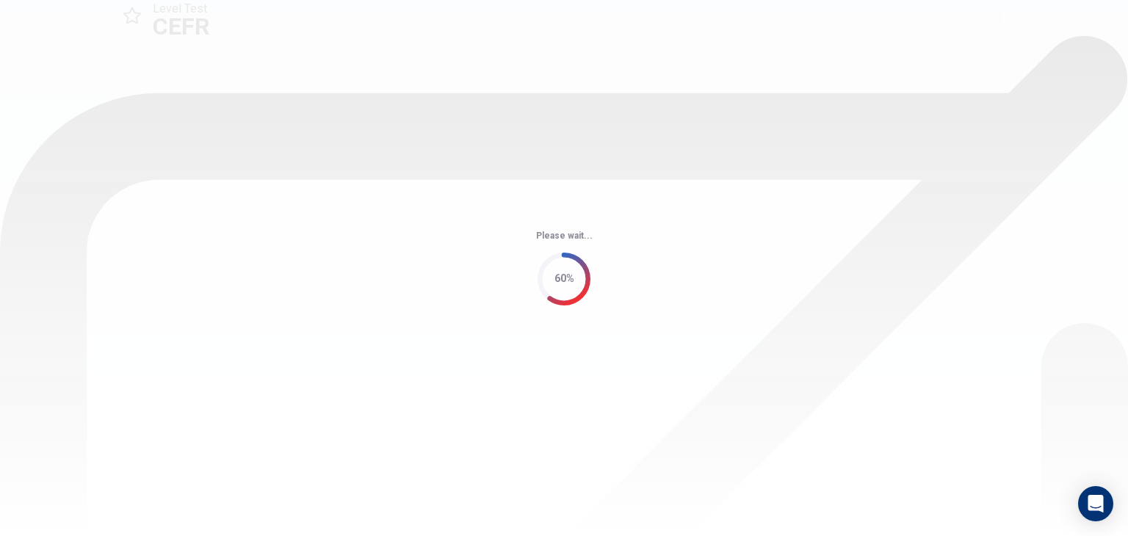
click at [752, 208] on div "Please wait... 60%" at bounding box center [564, 268] width 1128 height 536
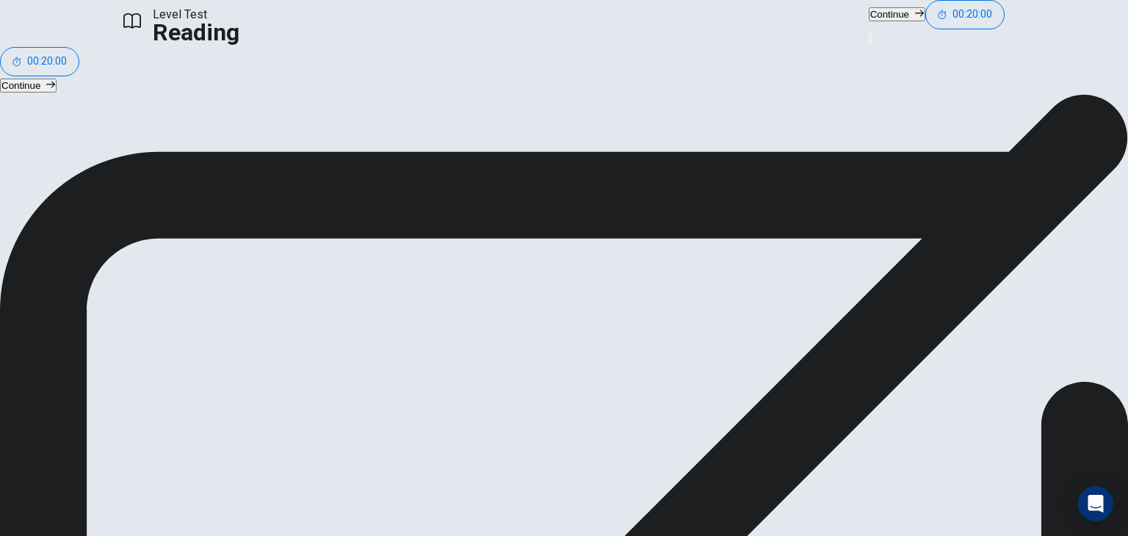
drag, startPoint x: 1008, startPoint y: 142, endPoint x: 1008, endPoint y: 121, distance: 20.6
drag, startPoint x: 433, startPoint y: 317, endPoint x: 417, endPoint y: 327, distance: 19.4
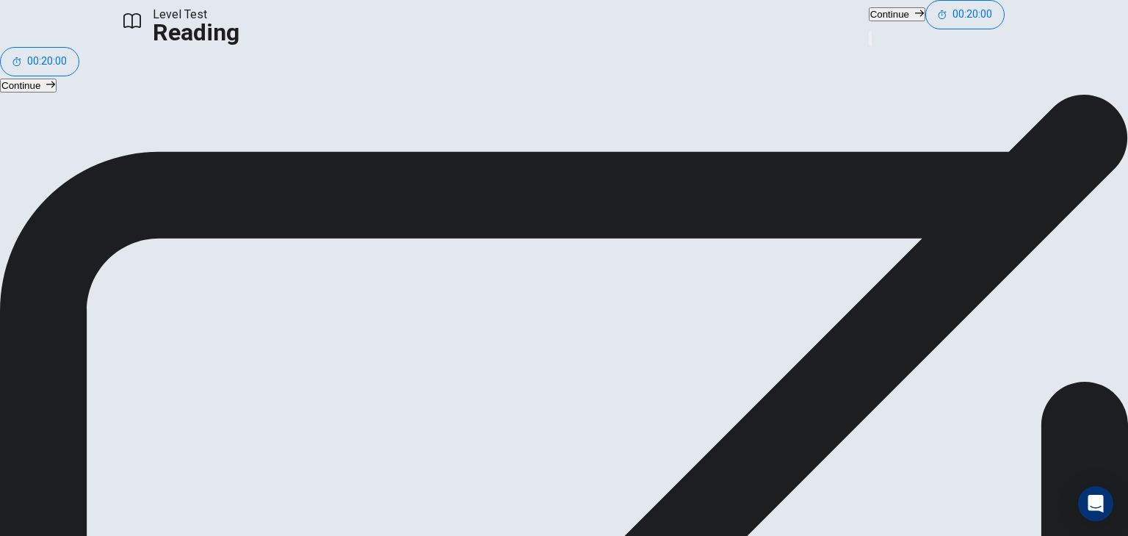
click at [869, 17] on button "Continue" at bounding box center [897, 14] width 57 height 14
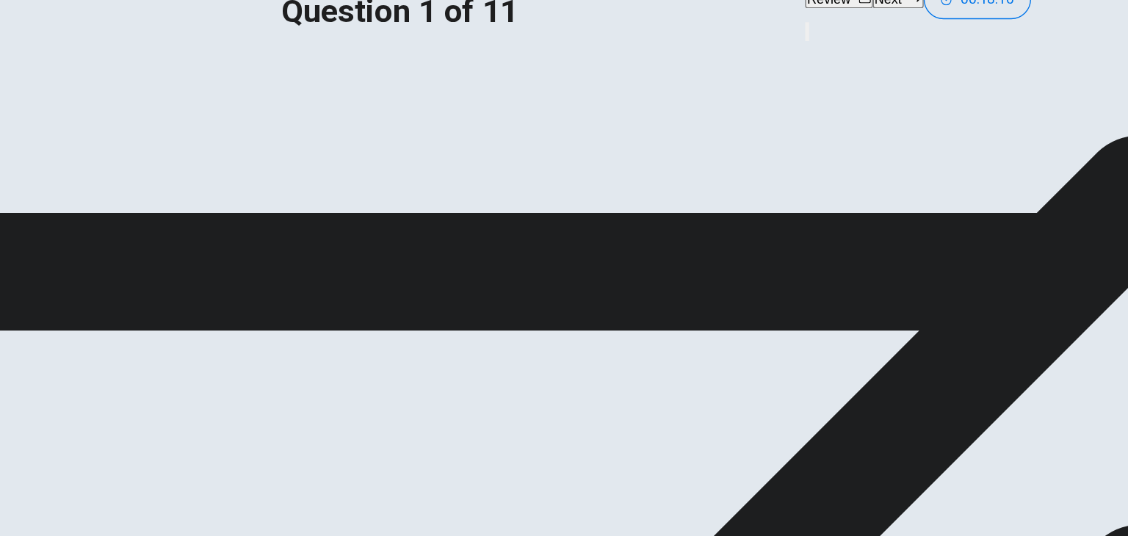
scroll to position [127, 0]
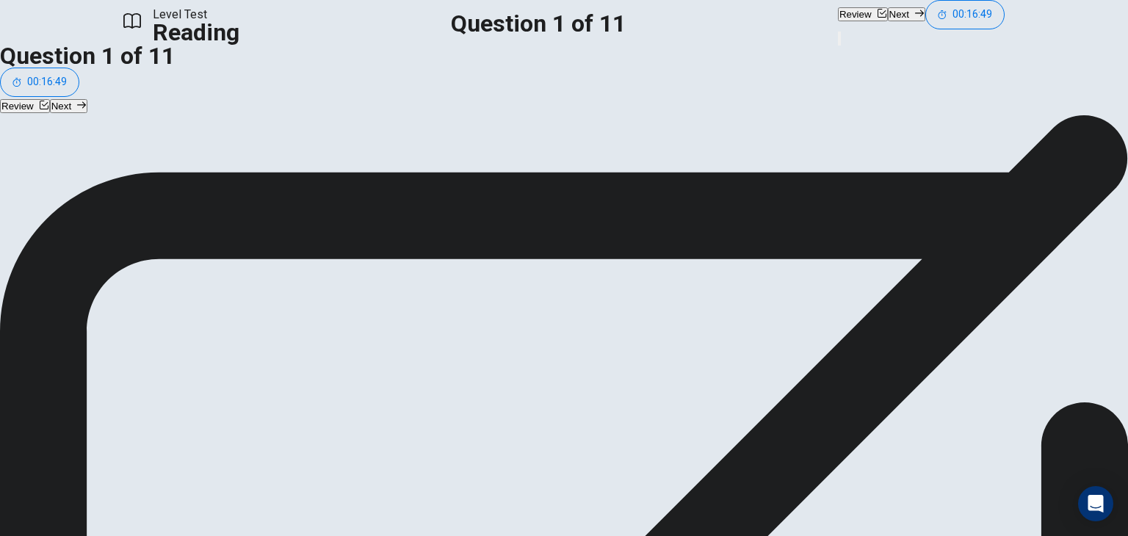
scroll to position [356, 0]
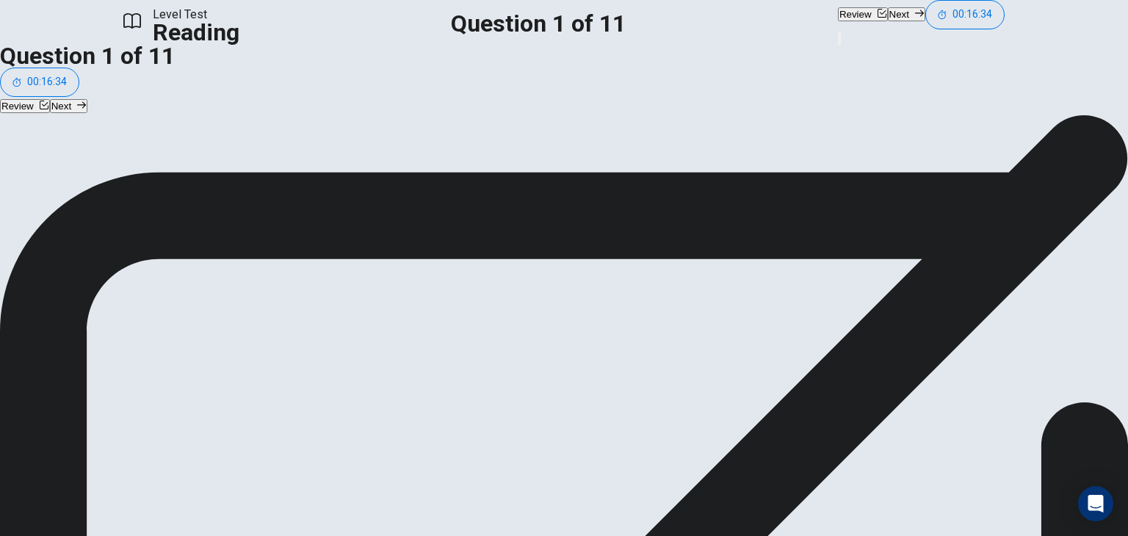
click at [888, 21] on button "Next" at bounding box center [906, 14] width 37 height 14
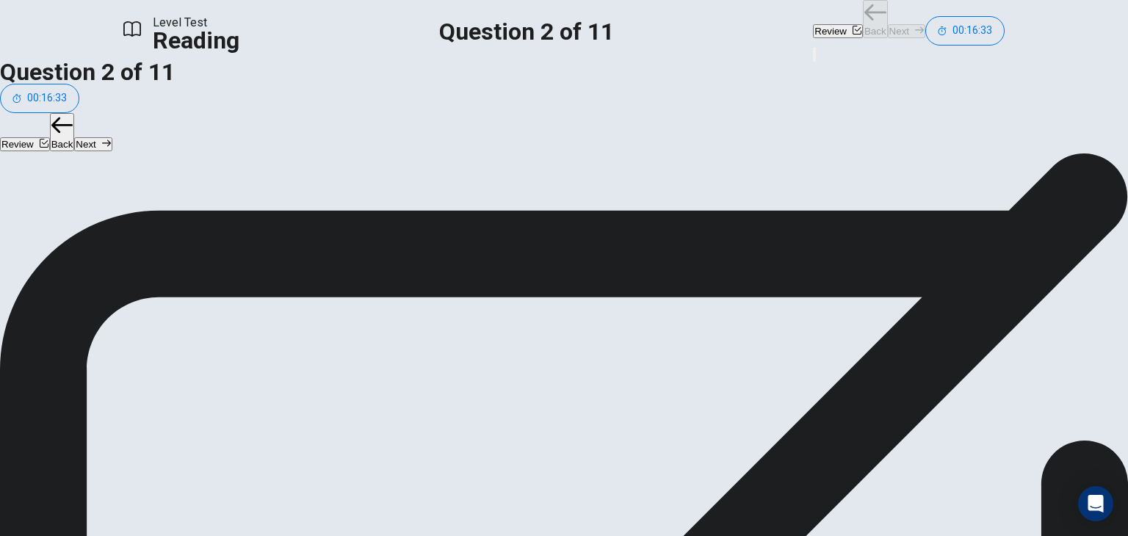
scroll to position [0, 0]
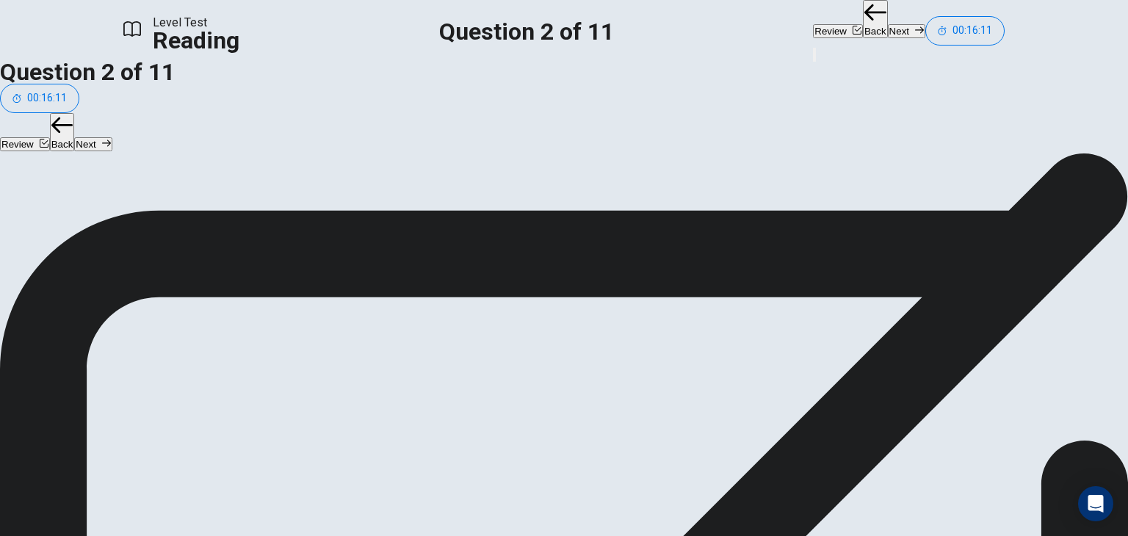
click at [888, 32] on button "Next" at bounding box center [906, 31] width 37 height 14
click at [888, 27] on button "Next" at bounding box center [906, 31] width 37 height 14
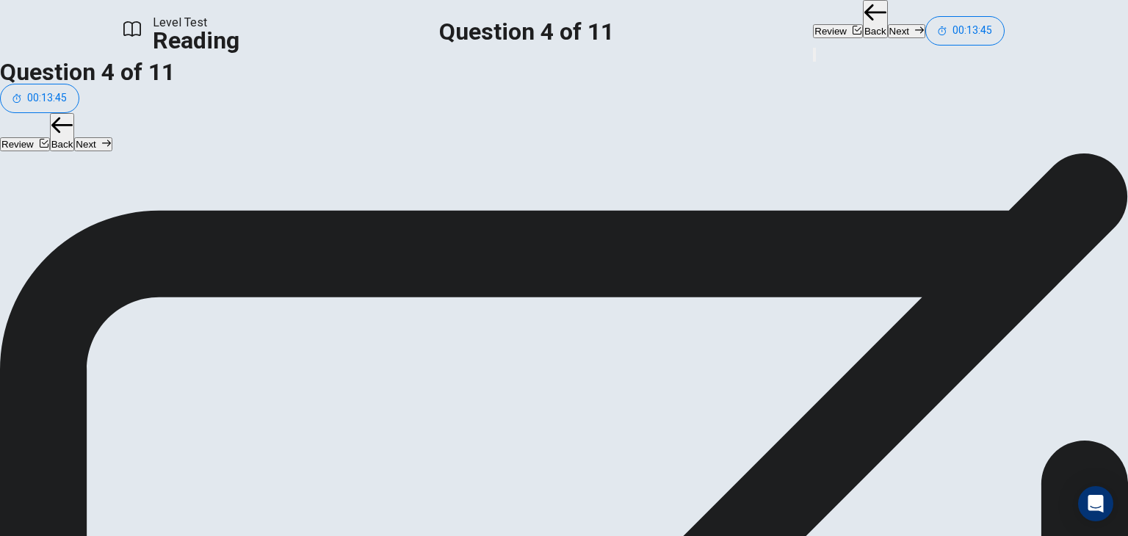
scroll to position [73, 0]
click at [888, 27] on button "Next" at bounding box center [906, 31] width 37 height 14
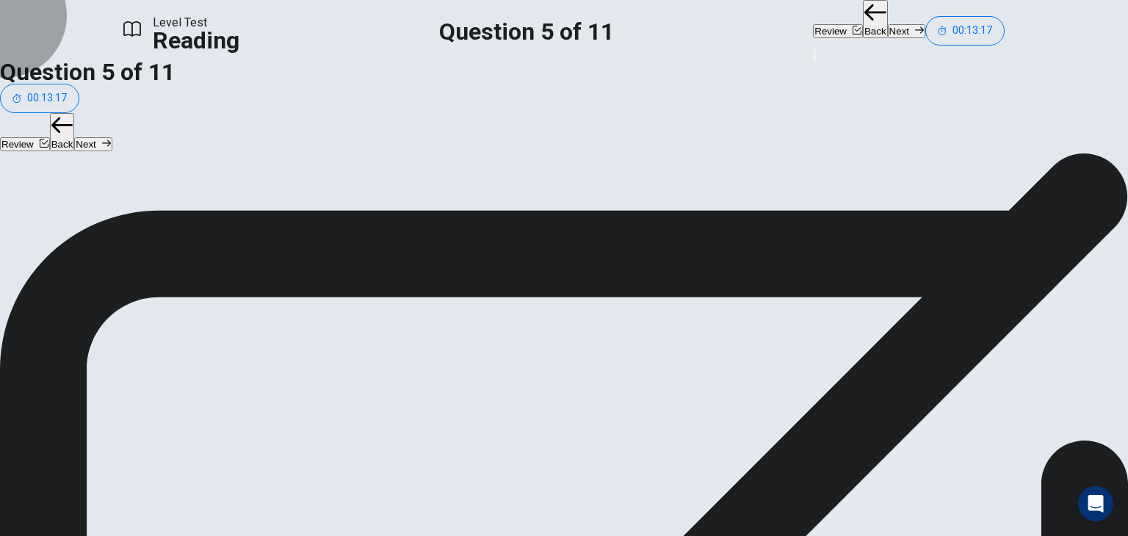
click at [888, 26] on button "Next" at bounding box center [906, 31] width 37 height 14
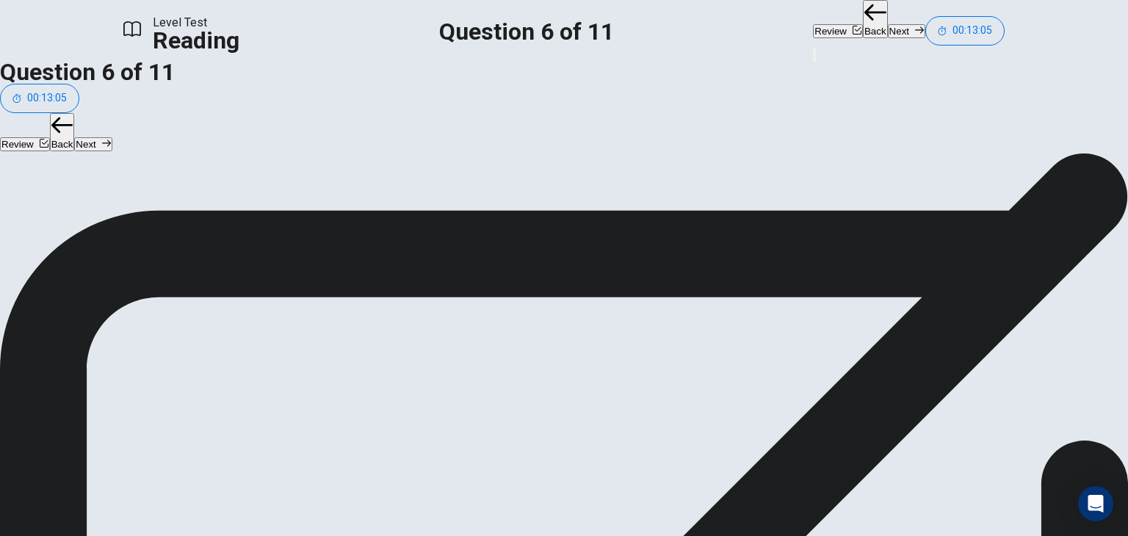
click at [888, 24] on button "Next" at bounding box center [906, 31] width 37 height 14
click at [888, 31] on button "Next" at bounding box center [906, 31] width 37 height 14
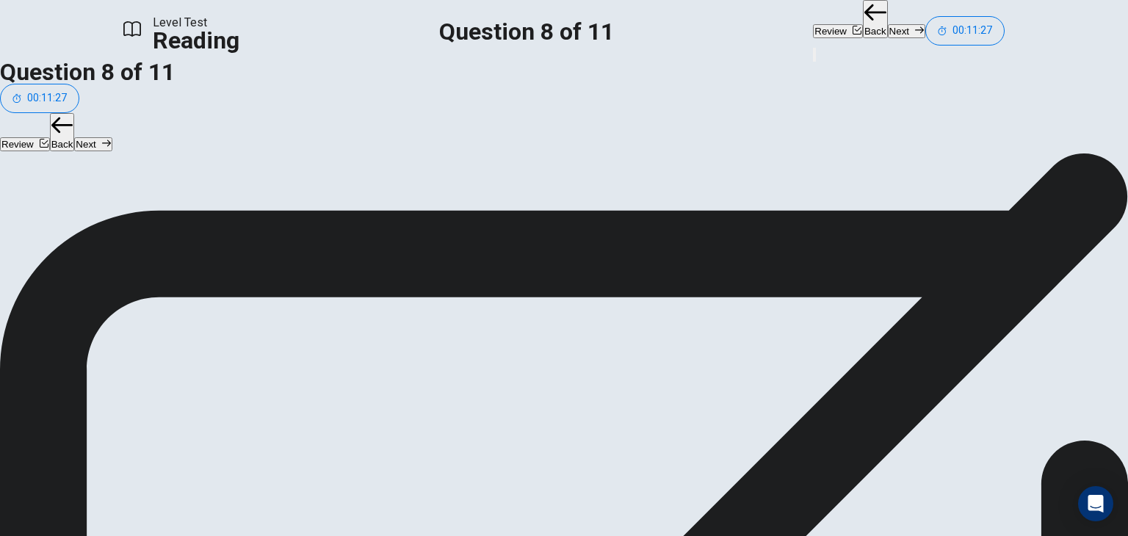
scroll to position [127, 0]
click at [888, 24] on button "Next" at bounding box center [906, 31] width 37 height 14
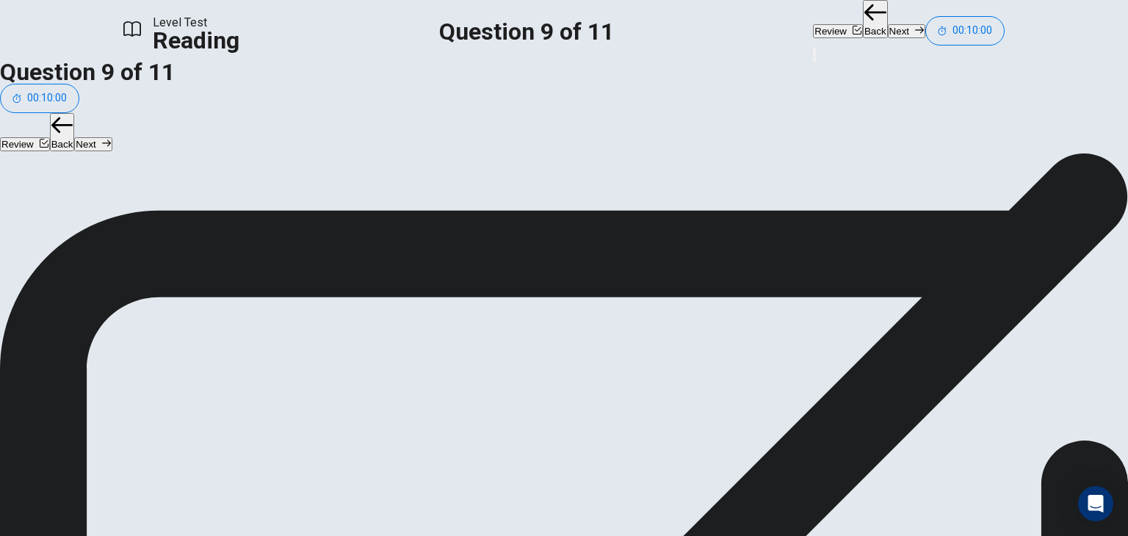
click at [888, 27] on button "Next" at bounding box center [906, 31] width 37 height 14
drag, startPoint x: 281, startPoint y: 276, endPoint x: 514, endPoint y: 258, distance: 234.4
drag, startPoint x: 269, startPoint y: 241, endPoint x: 564, endPoint y: 240, distance: 294.6
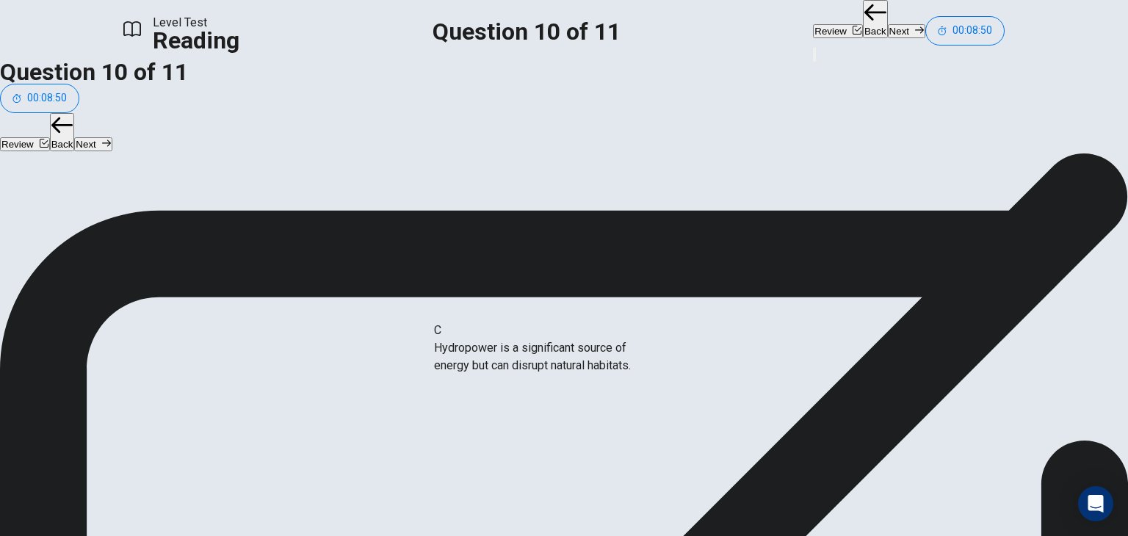
drag, startPoint x: 269, startPoint y: 308, endPoint x: 558, endPoint y: 342, distance: 290.8
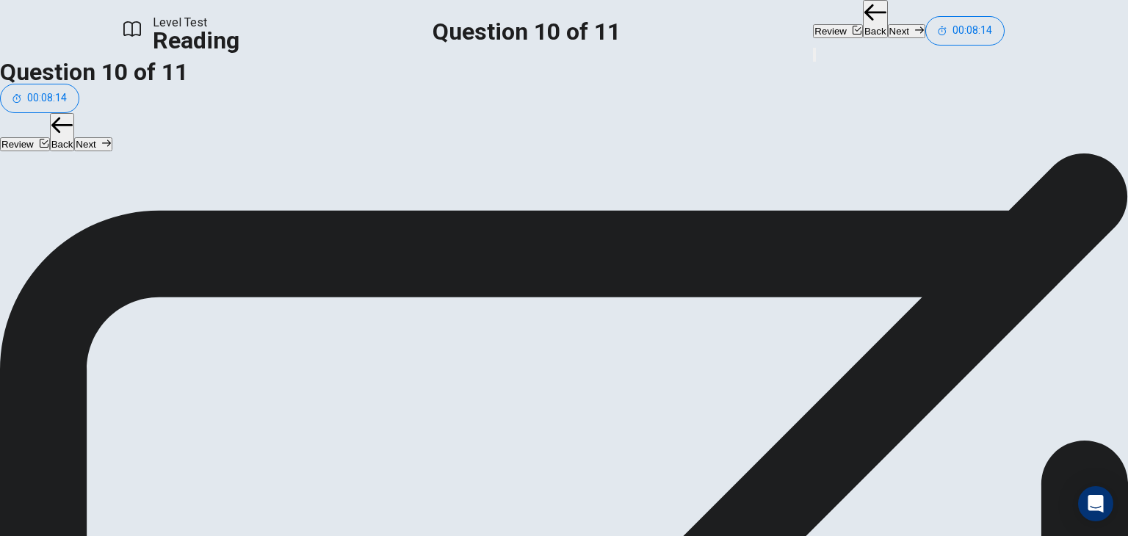
scroll to position [127, 0]
click at [915, 26] on icon "button" at bounding box center [919, 30] width 9 height 9
drag, startPoint x: 238, startPoint y: 241, endPoint x: 752, endPoint y: 216, distance: 514.9
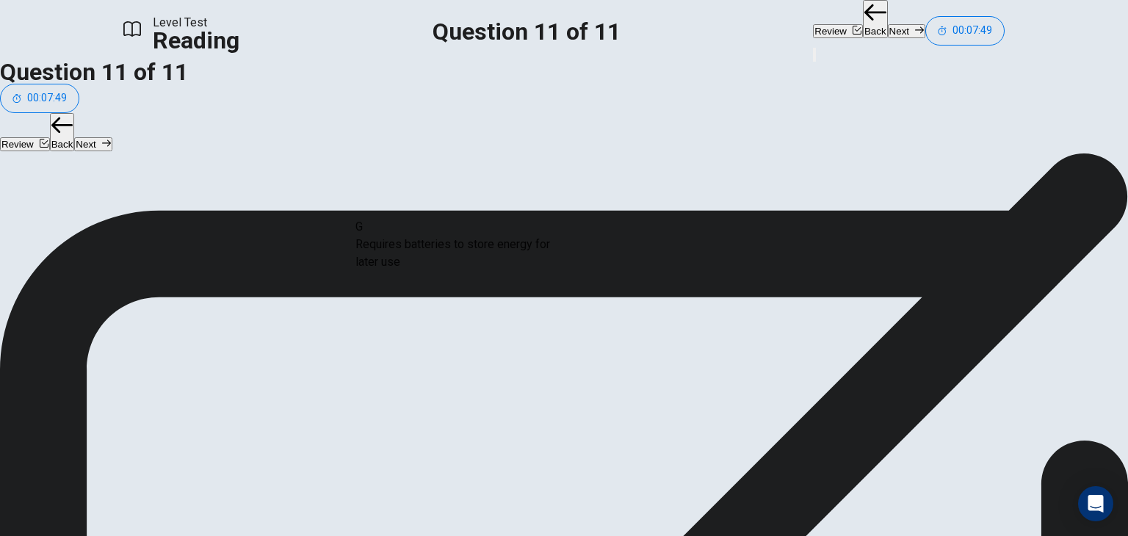
drag, startPoint x: 248, startPoint y: 374, endPoint x: 530, endPoint y: 212, distance: 325.5
drag, startPoint x: 238, startPoint y: 260, endPoint x: 794, endPoint y: 224, distance: 557.3
drag, startPoint x: 248, startPoint y: 254, endPoint x: 307, endPoint y: 273, distance: 62.5
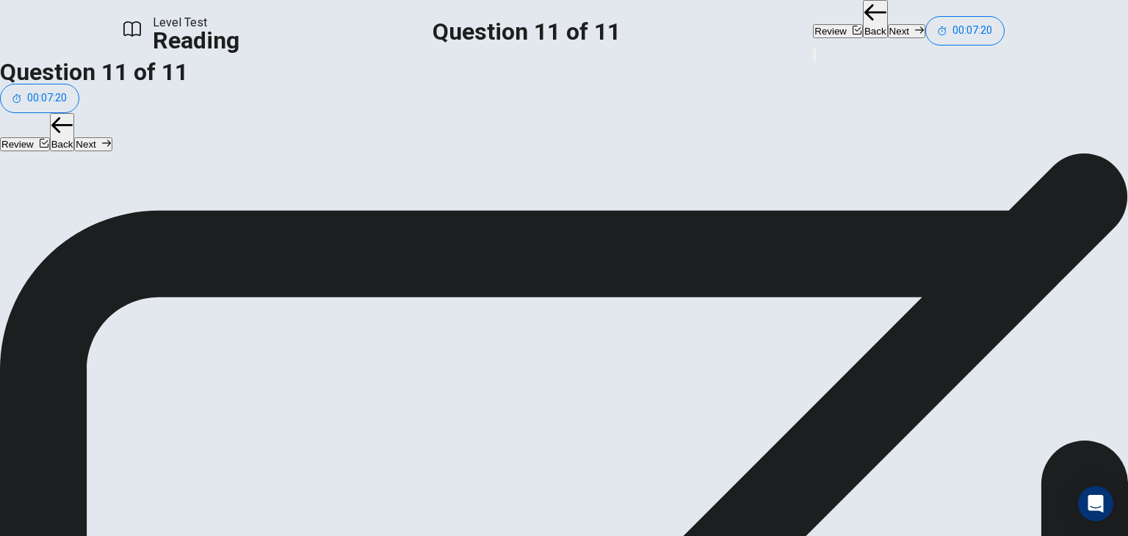
scroll to position [127, 0]
drag, startPoint x: 253, startPoint y: 201, endPoint x: 519, endPoint y: 276, distance: 276.5
click at [888, 29] on button "Next" at bounding box center [906, 31] width 37 height 14
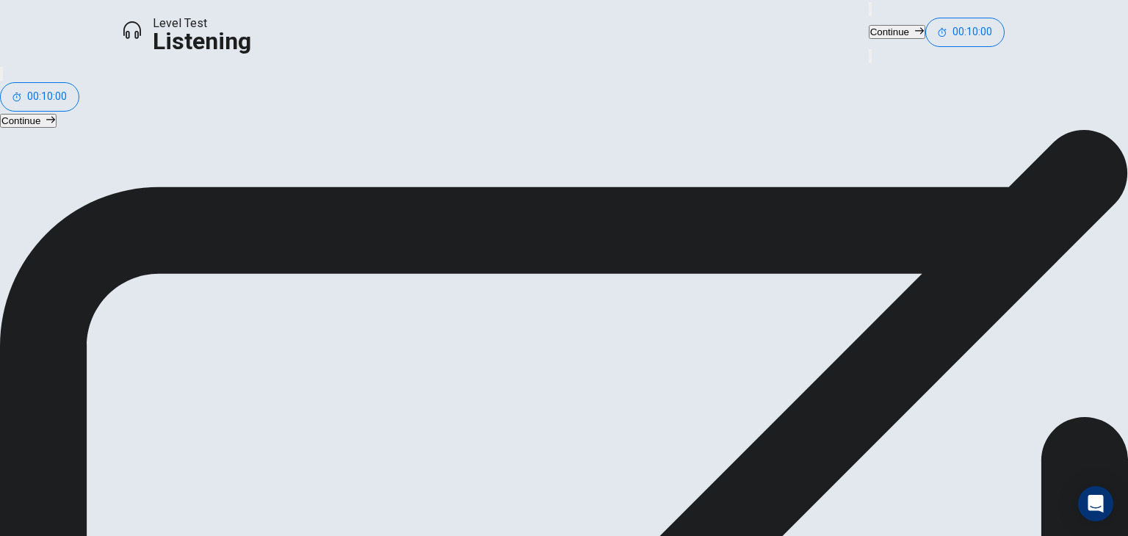
scroll to position [0, 0]
click at [869, 27] on button "Continue" at bounding box center [897, 32] width 57 height 14
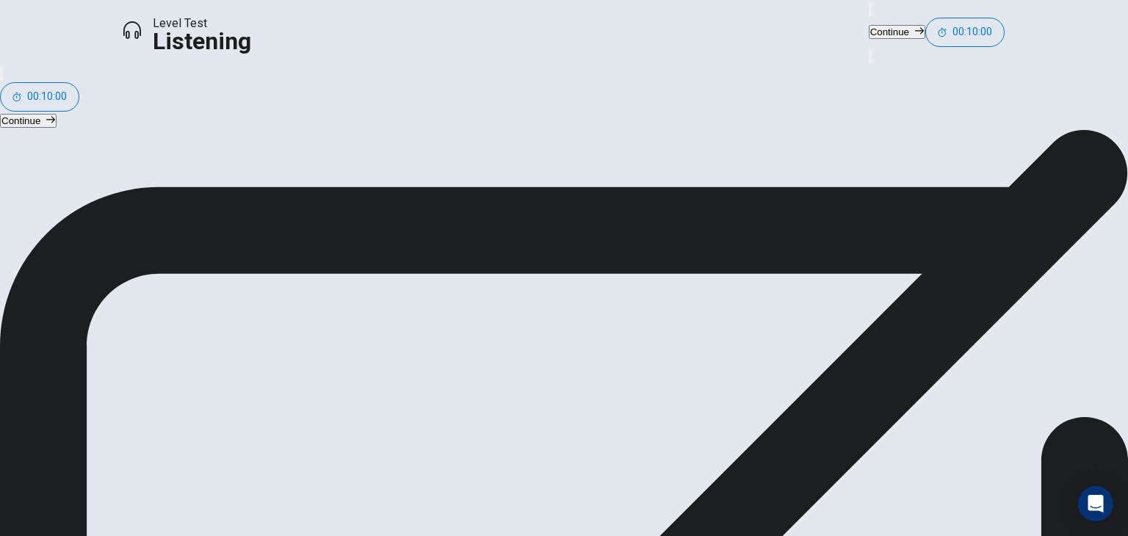
click at [869, 25] on button "Continue" at bounding box center [897, 32] width 57 height 14
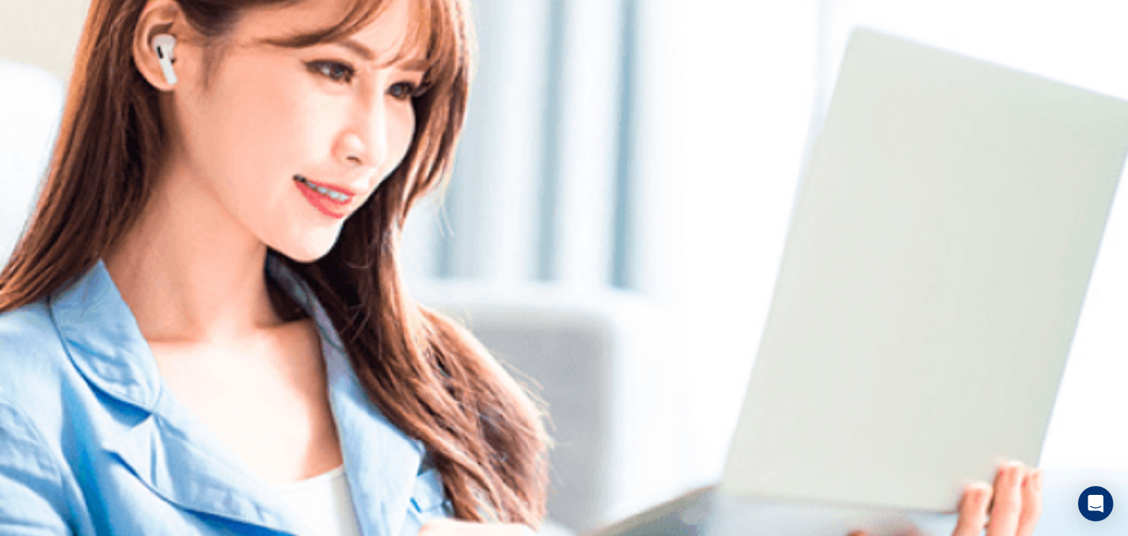
scroll to position [0, 0]
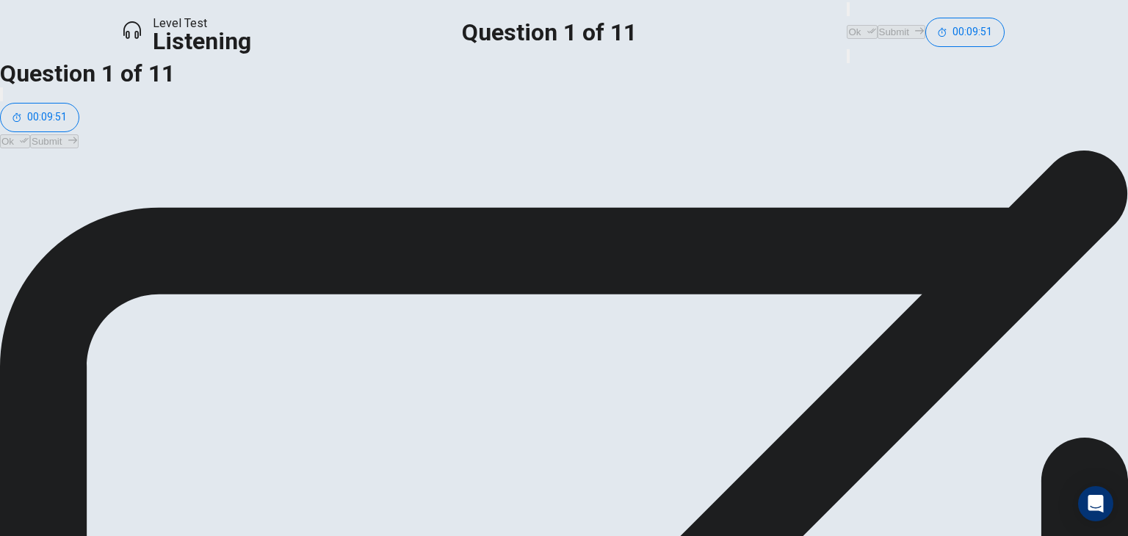
click at [868, 27] on icon "button" at bounding box center [872, 30] width 9 height 9
click at [878, 25] on button "Submit" at bounding box center [902, 32] width 48 height 14
click at [868, 29] on icon "button" at bounding box center [872, 31] width 9 height 5
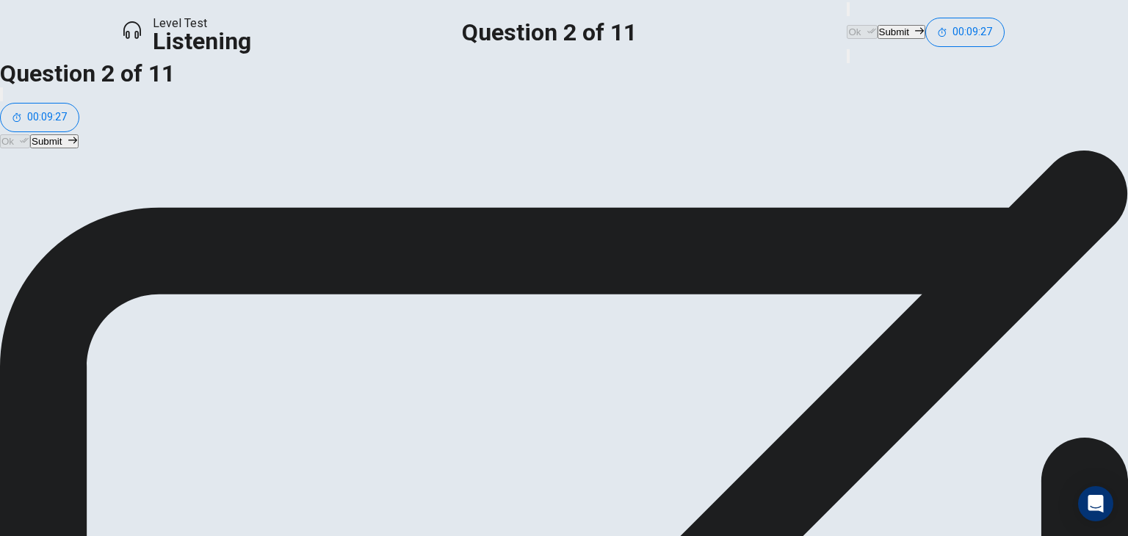
click at [915, 26] on icon "button" at bounding box center [919, 30] width 9 height 9
click at [847, 27] on button "Ok" at bounding box center [862, 32] width 30 height 14
click at [878, 32] on button "Submit" at bounding box center [902, 32] width 48 height 14
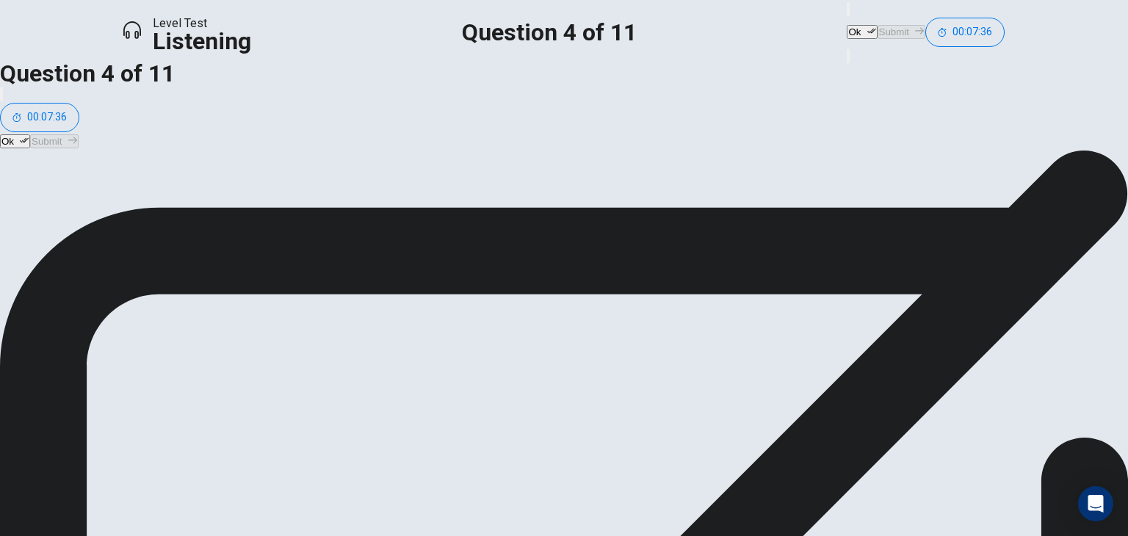
click at [868, 26] on icon "button" at bounding box center [872, 30] width 9 height 9
click at [878, 25] on button "Submit" at bounding box center [902, 32] width 48 height 14
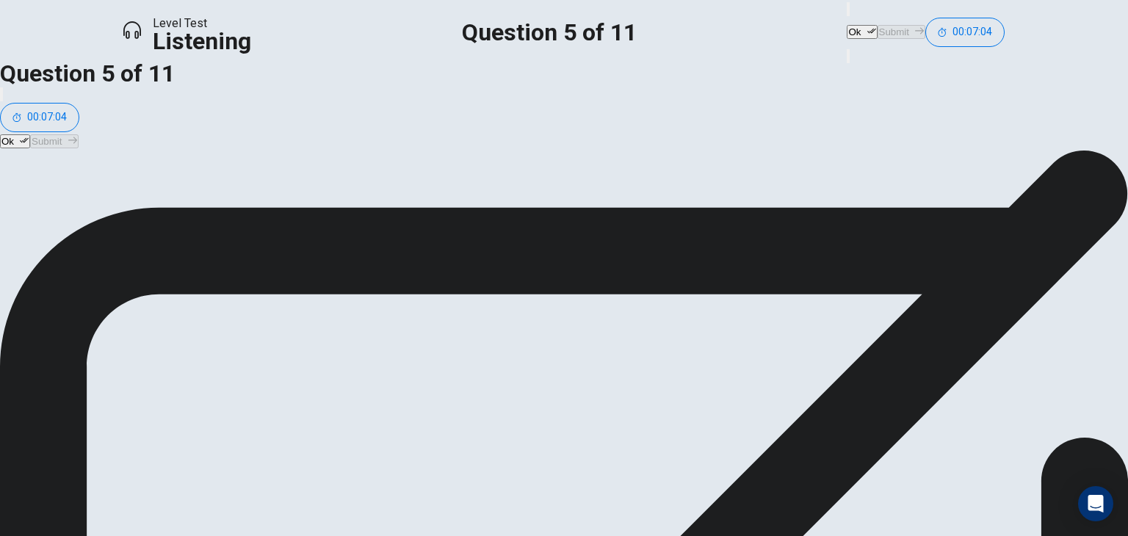
click at [847, 30] on button "Ok" at bounding box center [862, 32] width 30 height 14
click at [878, 25] on button "Submit" at bounding box center [902, 32] width 48 height 14
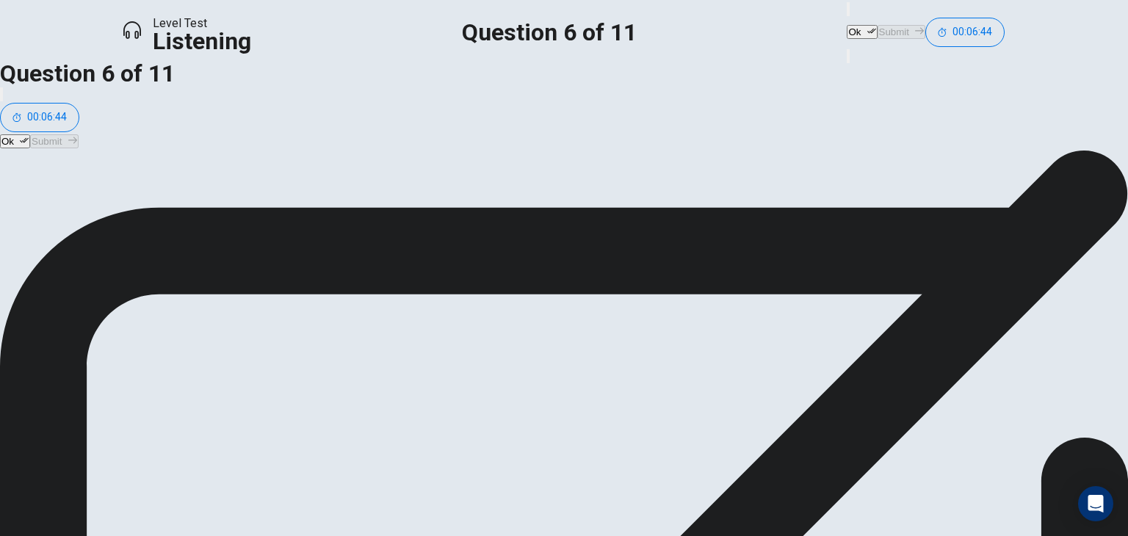
click at [847, 26] on button "Ok" at bounding box center [862, 32] width 30 height 14
click at [878, 25] on button "Submit" at bounding box center [902, 32] width 48 height 14
click at [847, 26] on button "Ok" at bounding box center [862, 32] width 30 height 14
click at [878, 25] on button "Submit" at bounding box center [902, 32] width 48 height 14
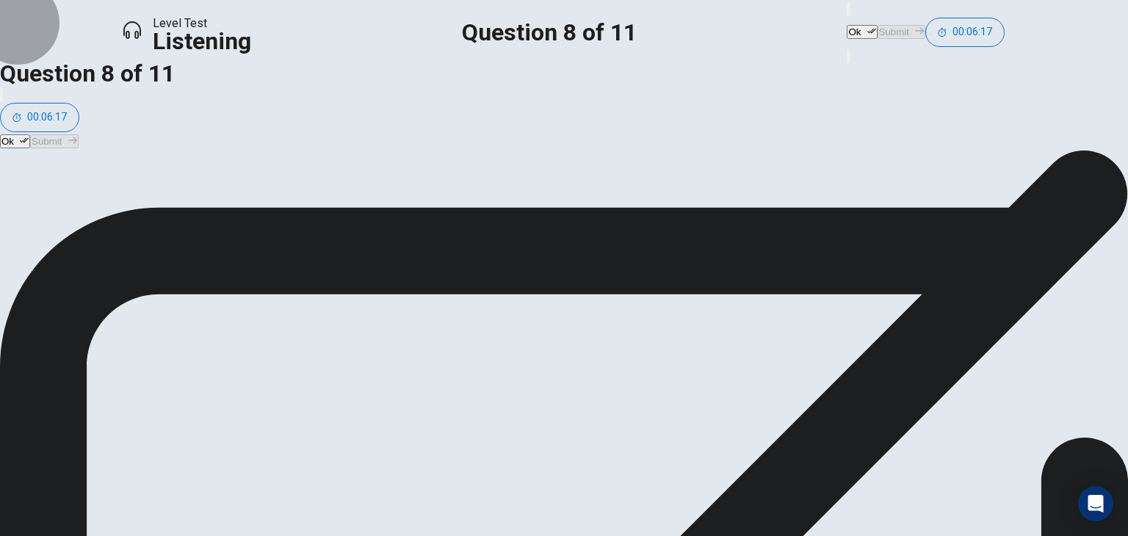
click at [847, 33] on button "Ok" at bounding box center [862, 32] width 30 height 14
click at [878, 25] on button "Submit" at bounding box center [902, 32] width 48 height 14
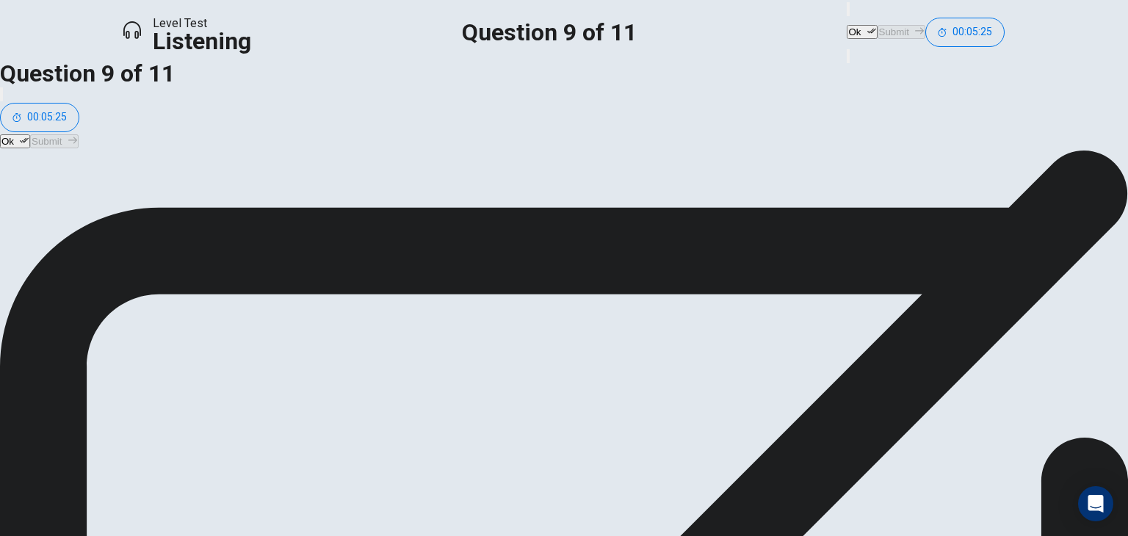
click at [847, 32] on button "Ok" at bounding box center [862, 32] width 30 height 14
click at [878, 25] on button "Submit" at bounding box center [902, 32] width 48 height 14
click at [847, 35] on button "Ok" at bounding box center [862, 32] width 30 height 14
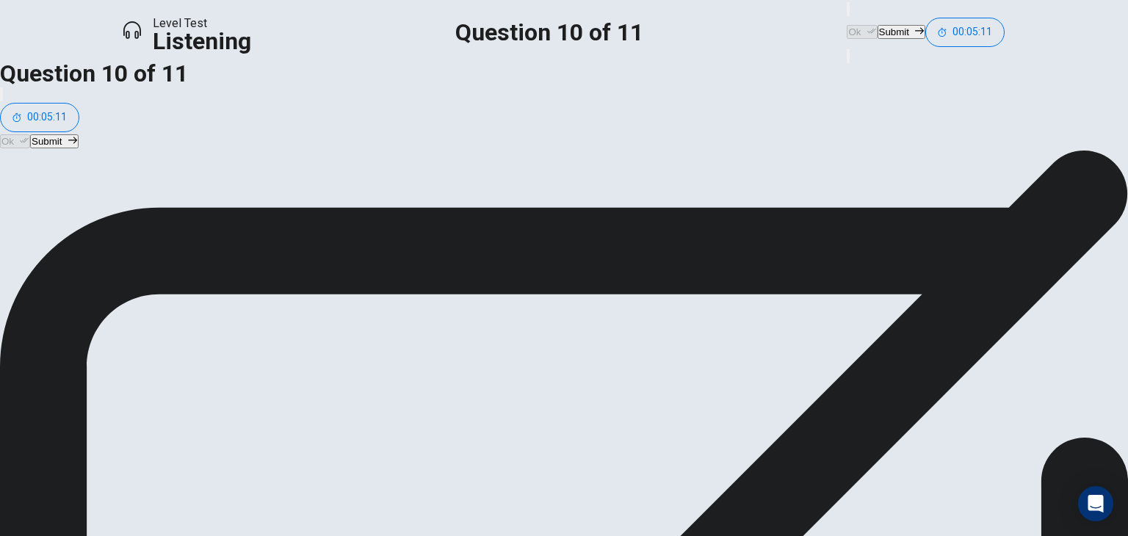
click at [878, 25] on button "Submit" at bounding box center [902, 32] width 48 height 14
click at [847, 25] on button "Ok" at bounding box center [862, 32] width 30 height 14
click at [878, 25] on button "Submit" at bounding box center [902, 32] width 48 height 14
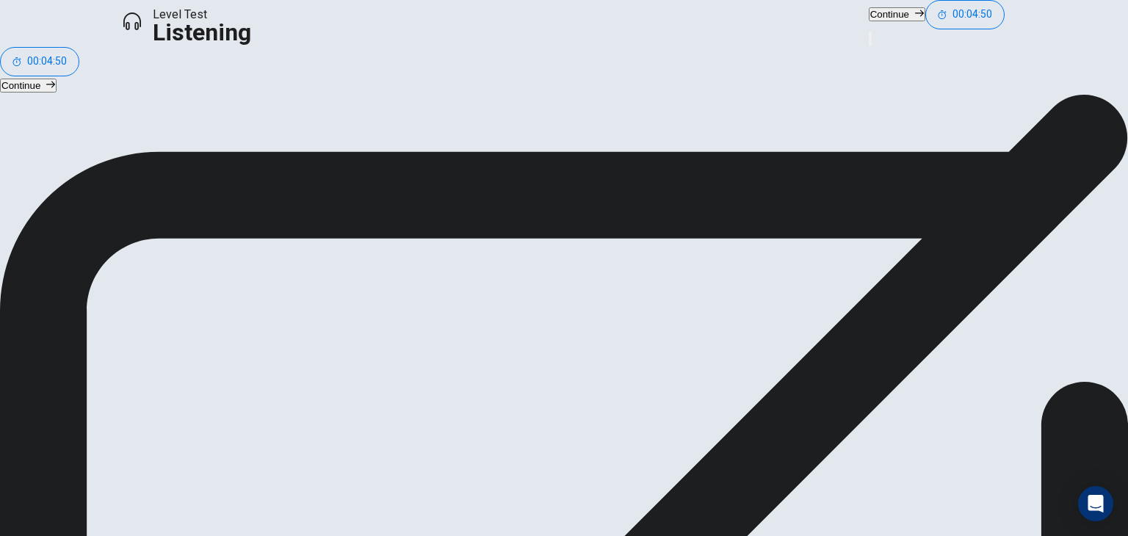
click at [869, 21] on button "Continue" at bounding box center [897, 14] width 57 height 14
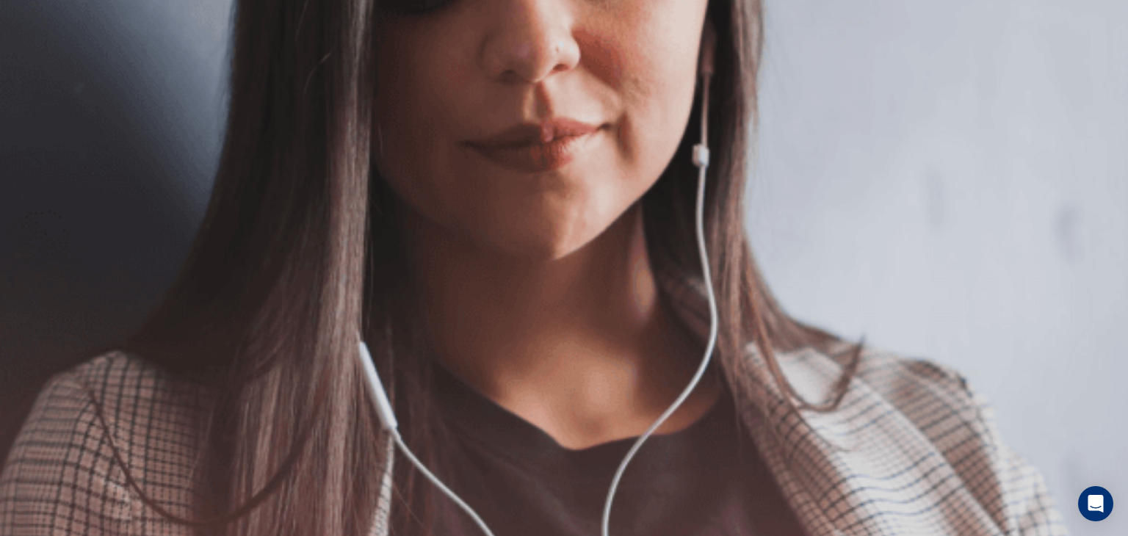
scroll to position [37, 0]
click at [948, 21] on button "Continue" at bounding box center [976, 27] width 57 height 14
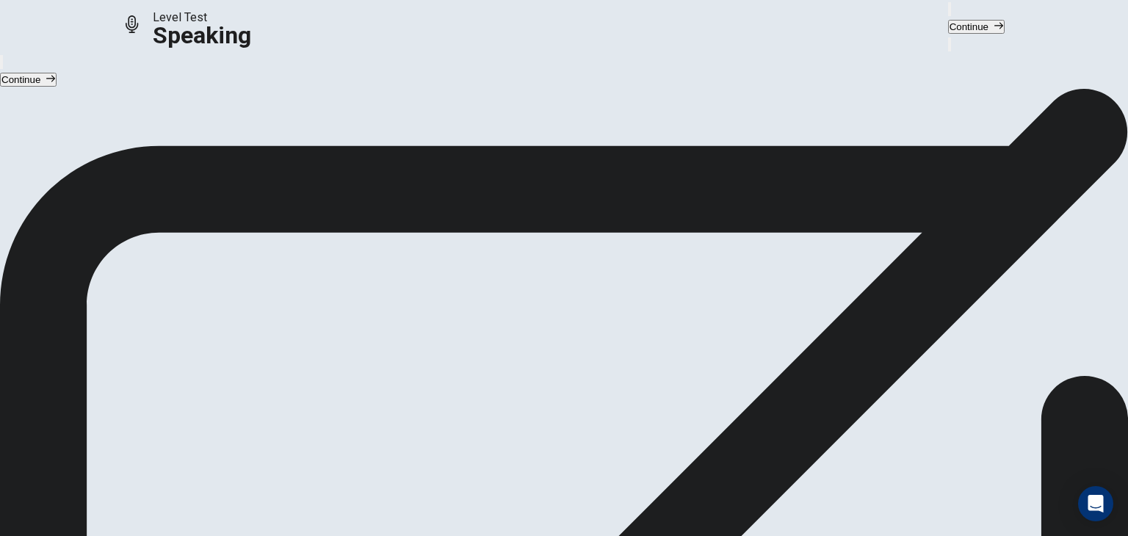
scroll to position [37, 0]
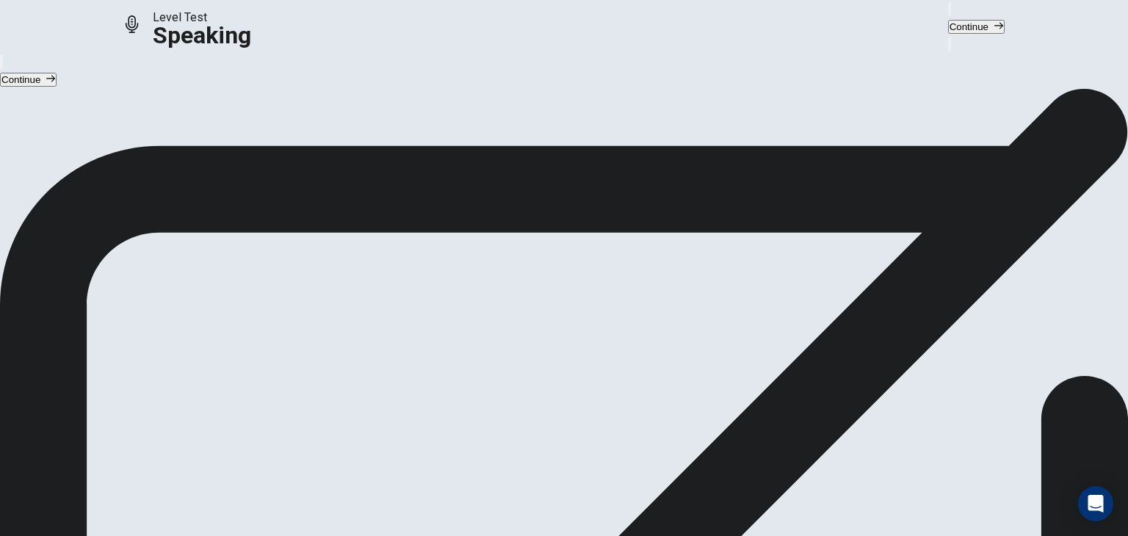
click at [1058, 88] on div "Checking the Microphone Check if your microphone works here. Record your voice.…" at bounding box center [564, 88] width 1128 height 0
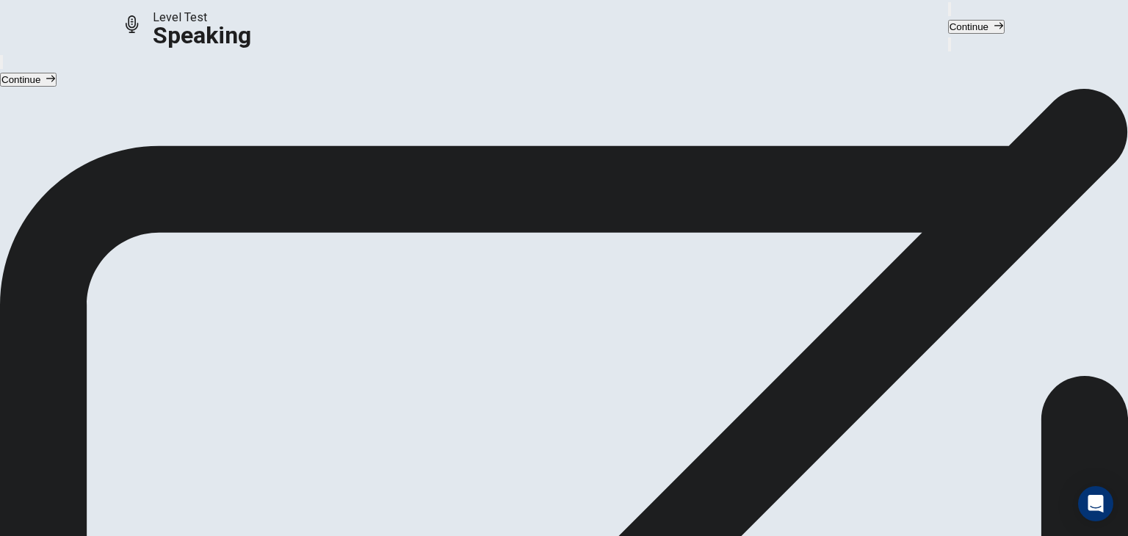
drag, startPoint x: 777, startPoint y: 255, endPoint x: 784, endPoint y: 345, distance: 89.9
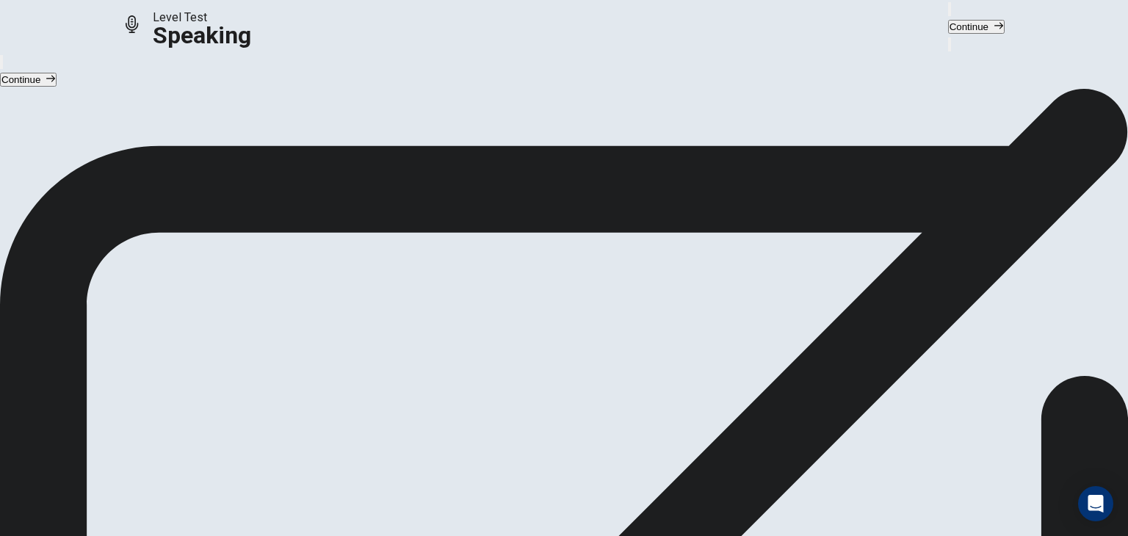
drag, startPoint x: 993, startPoint y: 130, endPoint x: 986, endPoint y: 206, distance: 76.8
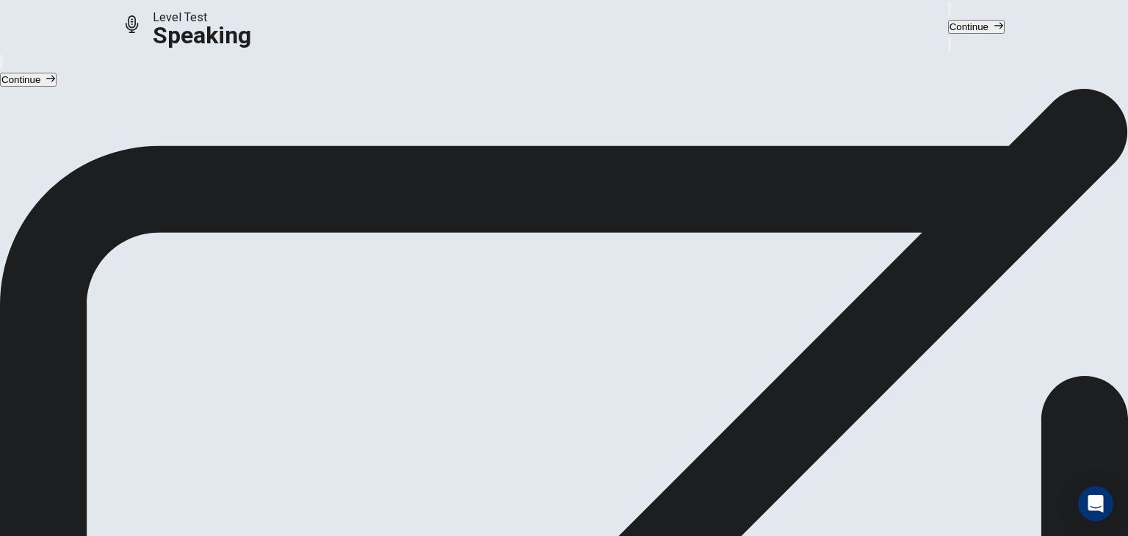
click at [1079, 88] on div "Checking the Microphone Check if your microphone works here. Record your voice.…" at bounding box center [564, 88] width 1128 height 0
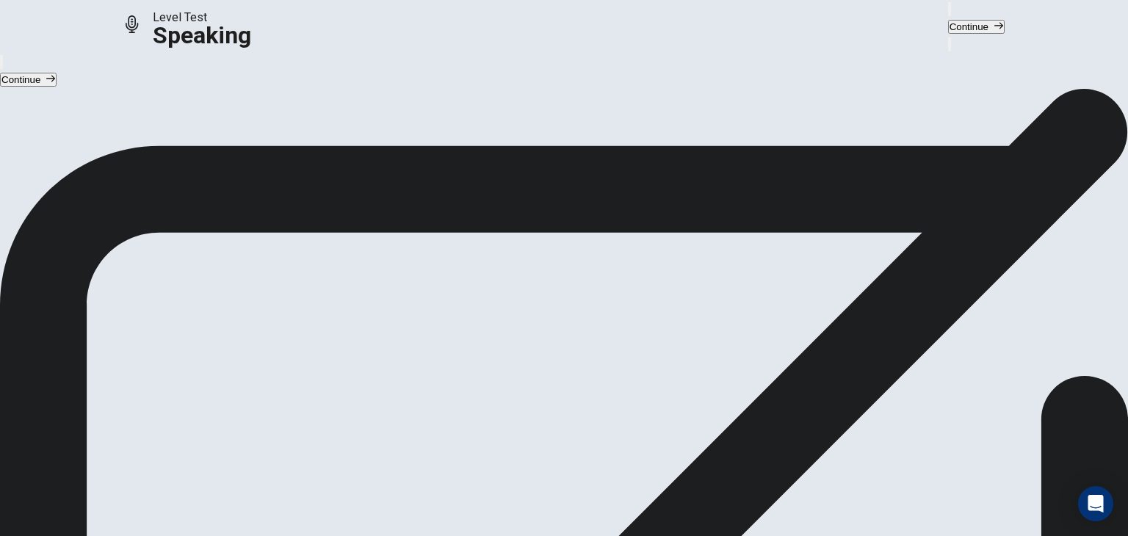
click at [950, 12] on icon "button" at bounding box center [950, 12] width 0 height 0
drag, startPoint x: 842, startPoint y: 53, endPoint x: 776, endPoint y: 65, distance: 67.2
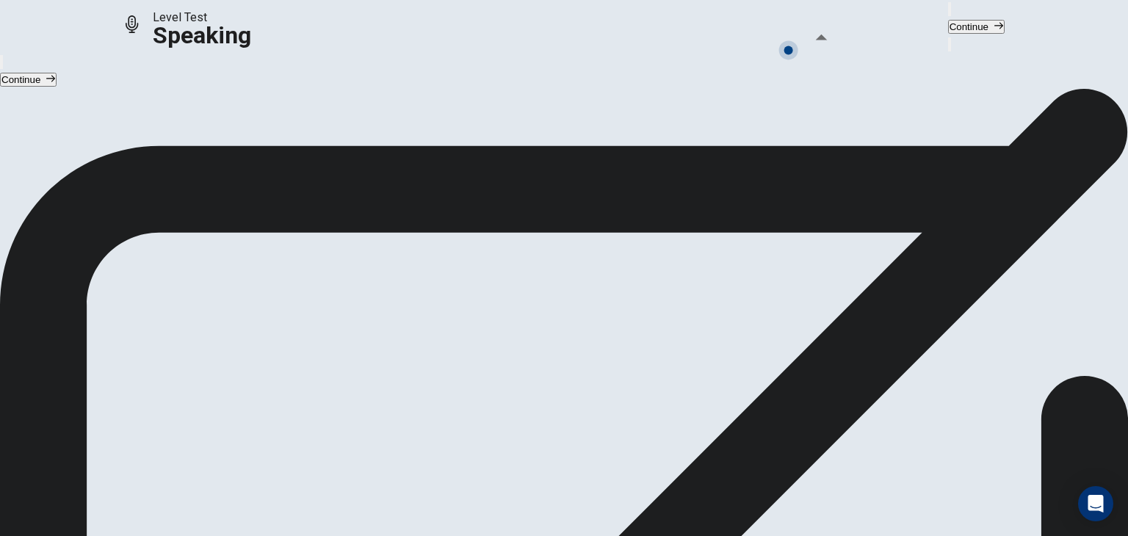
click at [768, 70] on body "This site uses cookies, as explained in our Privacy Policy . If you agree to th…" at bounding box center [564, 268] width 1128 height 536
click at [793, 52] on span at bounding box center [789, 50] width 9 height 9
drag, startPoint x: 800, startPoint y: 51, endPoint x: 849, endPoint y: 50, distance: 49.2
click at [789, 44] on div at bounding box center [789, 53] width 0 height 26
type input "*"
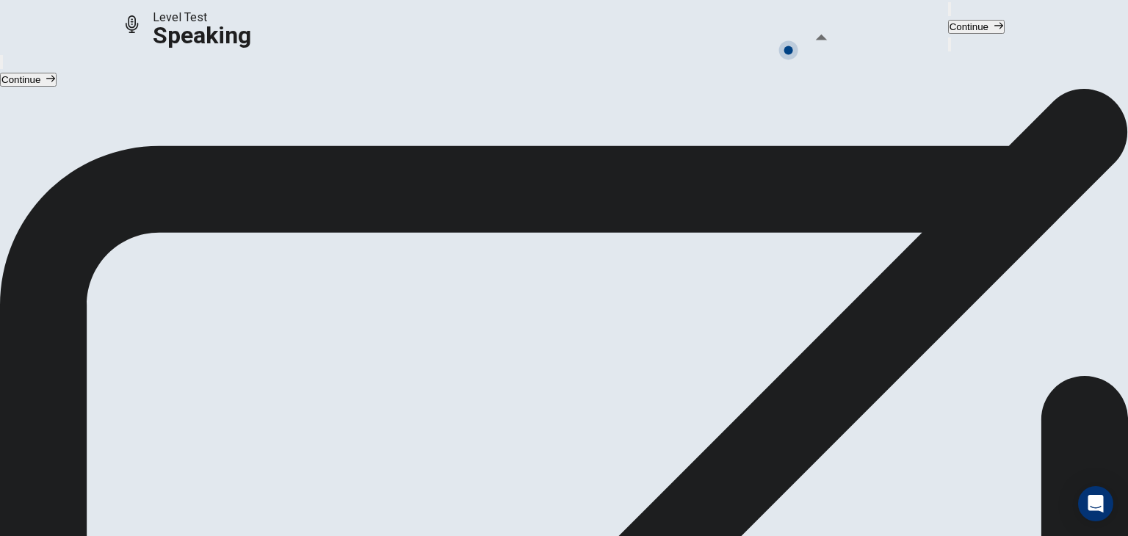
drag, startPoint x: 850, startPoint y: 51, endPoint x: 878, endPoint y: 57, distance: 28.4
click at [872, 57] on body "This site uses cookies, as explained in our Privacy Policy . If you agree to th…" at bounding box center [564, 268] width 1128 height 536
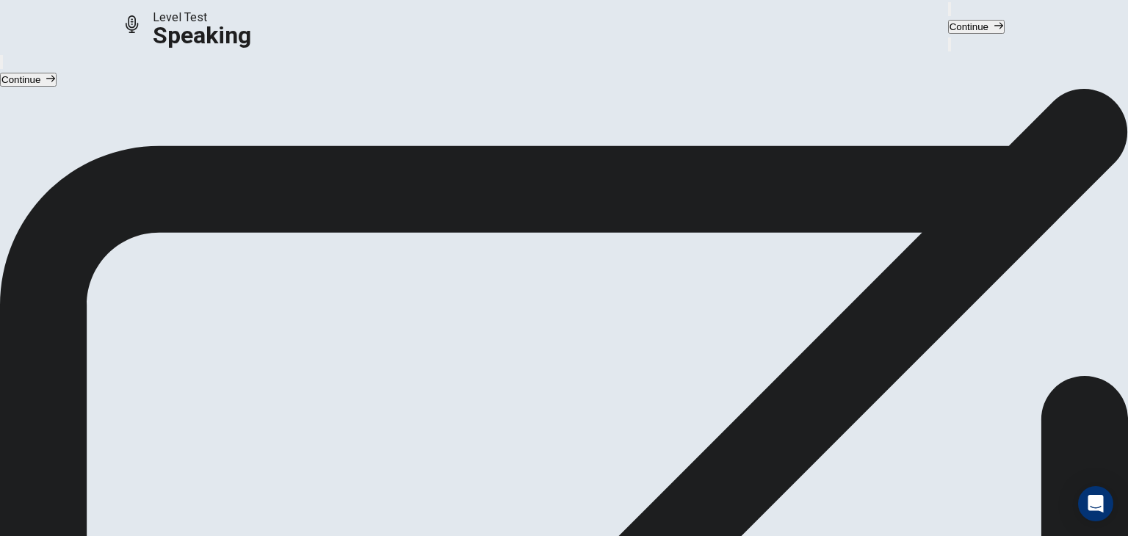
drag, startPoint x: 985, startPoint y: 195, endPoint x: 846, endPoint y: 155, distance: 145.1
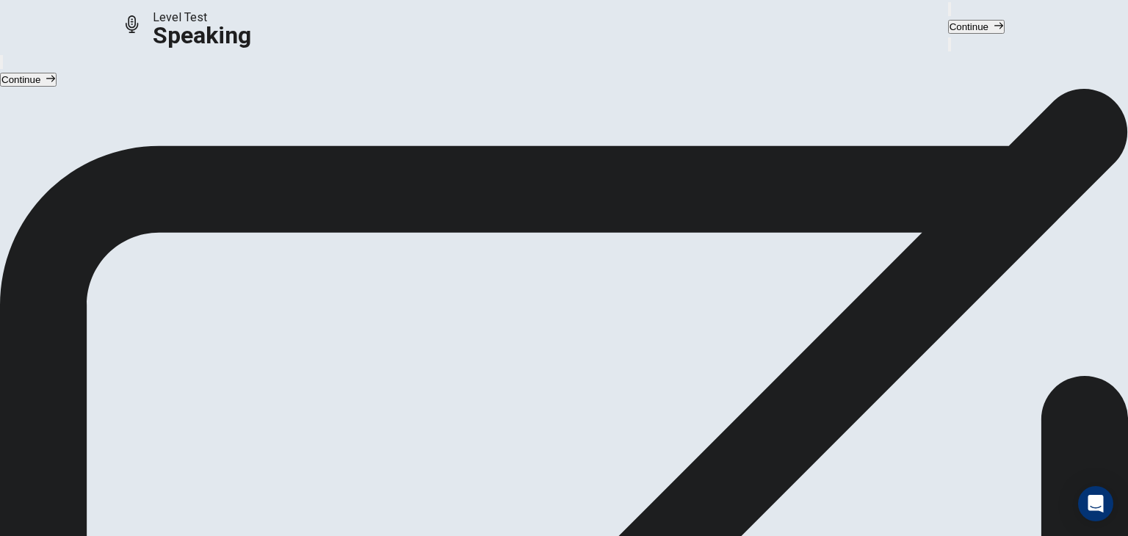
drag, startPoint x: 774, startPoint y: 142, endPoint x: 996, endPoint y: 101, distance: 225.7
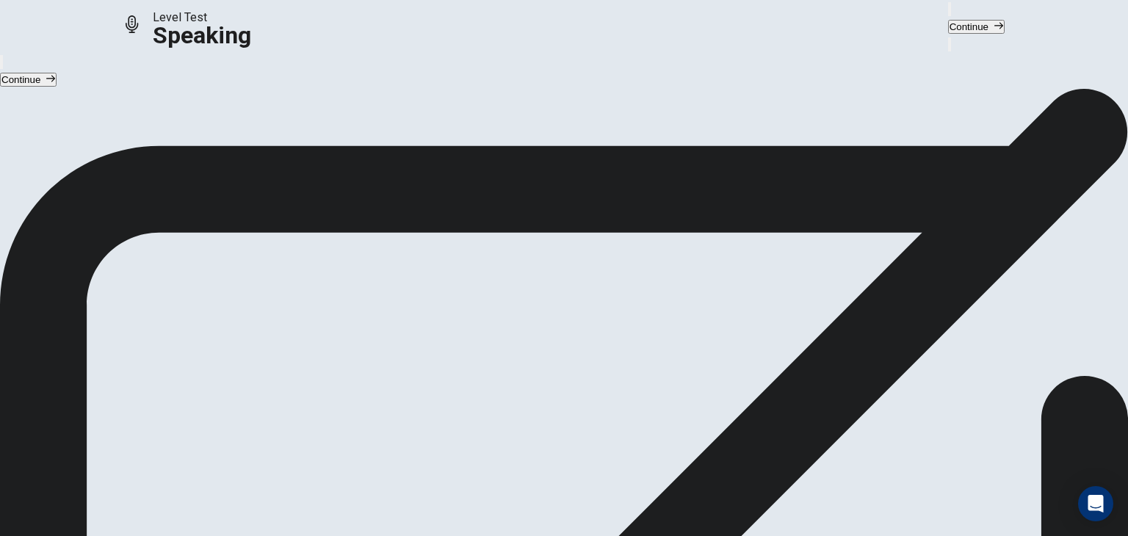
scroll to position [0, 0]
drag, startPoint x: 774, startPoint y: 468, endPoint x: 774, endPoint y: 459, distance: 8.8
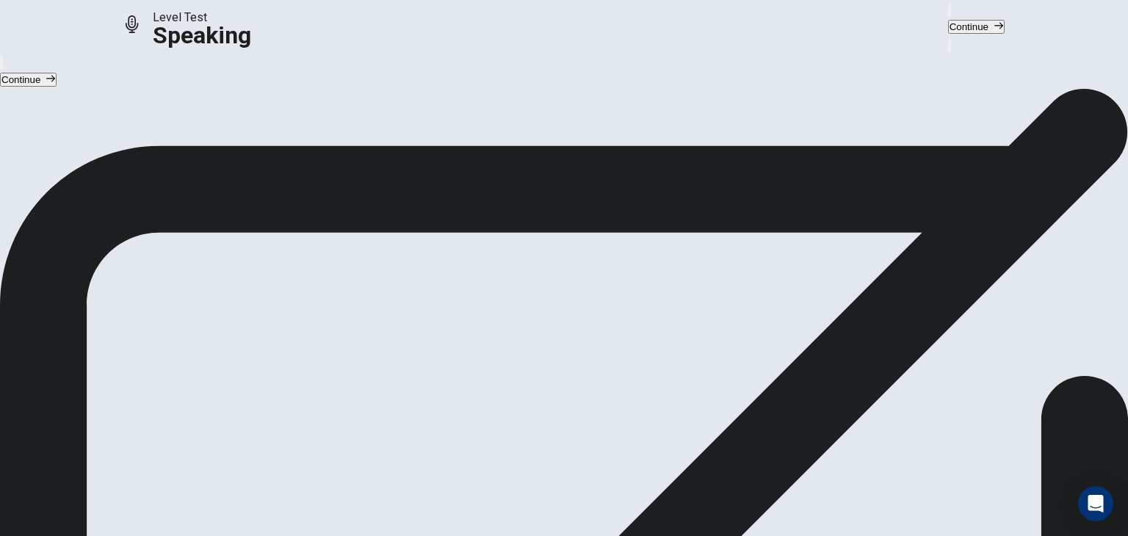
scroll to position [220, 0]
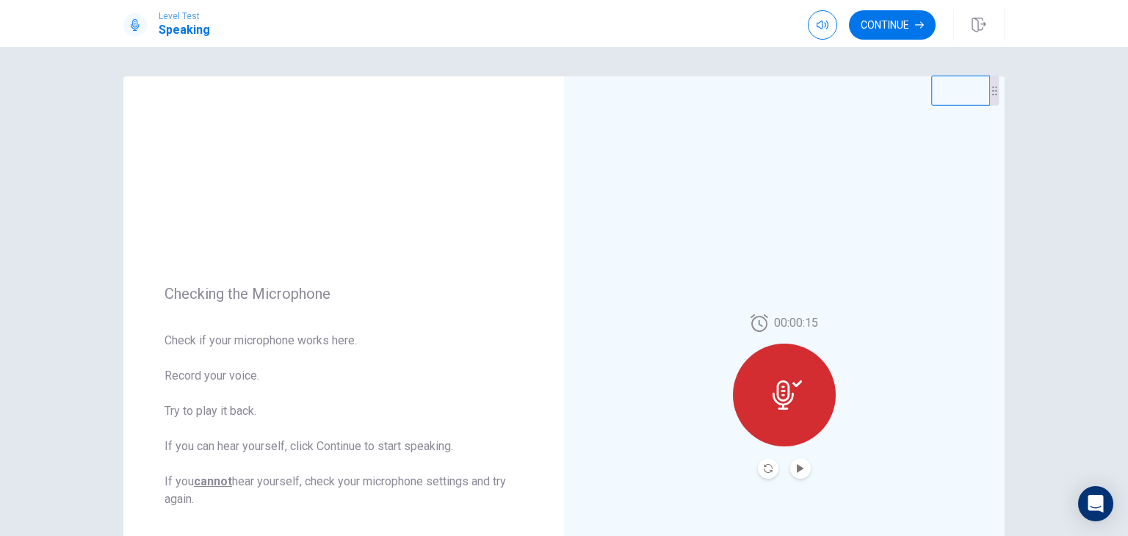
click at [966, 106] on video at bounding box center [961, 91] width 59 height 30
drag, startPoint x: 952, startPoint y: 124, endPoint x: 940, endPoint y: 132, distance: 13.9
click at [940, 132] on div "00:00:15" at bounding box center [784, 396] width 441 height 641
drag, startPoint x: 932, startPoint y: 119, endPoint x: 795, endPoint y: 165, distance: 144.3
click at [795, 156] on video at bounding box center [822, 141] width 59 height 30
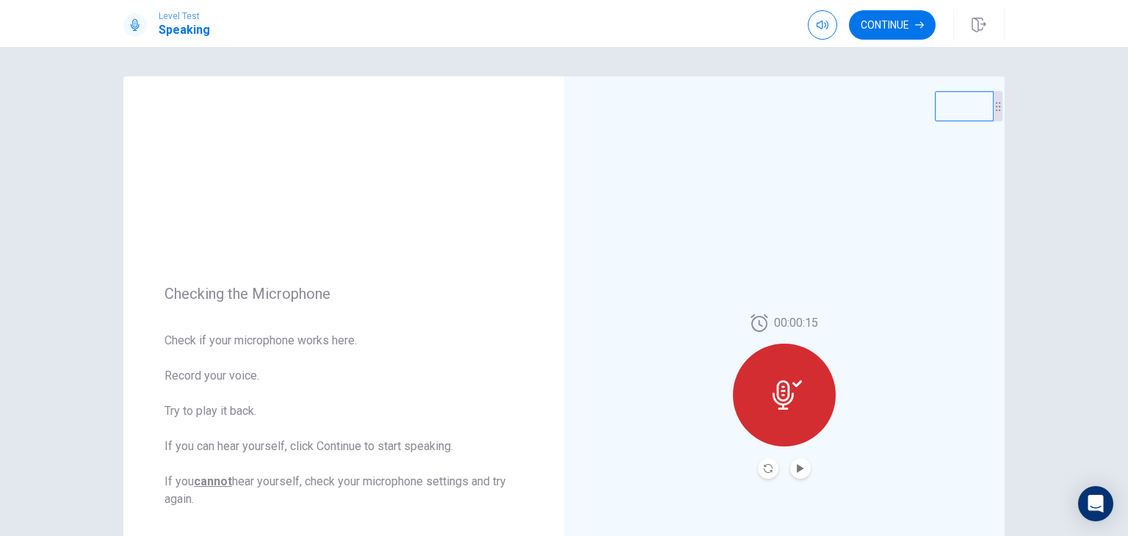
drag, startPoint x: 817, startPoint y: 177, endPoint x: 960, endPoint y: 132, distance: 150.1
click at [959, 121] on video at bounding box center [964, 106] width 59 height 30
click at [759, 482] on div "00:00:15" at bounding box center [784, 396] width 441 height 641
click at [759, 472] on button "Record Again" at bounding box center [768, 468] width 21 height 21
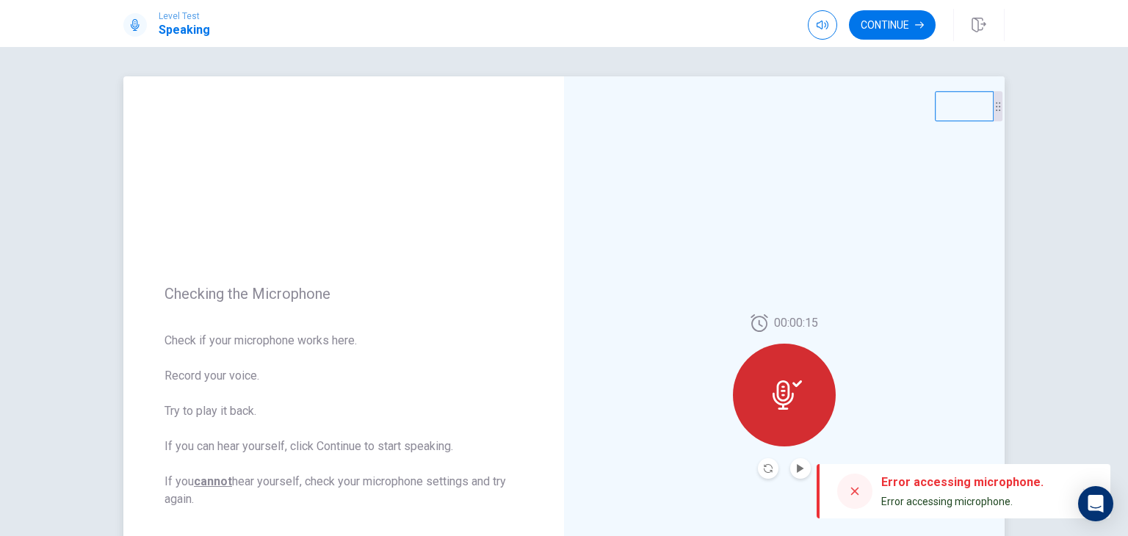
drag, startPoint x: 902, startPoint y: 506, endPoint x: 921, endPoint y: 492, distance: 24.1
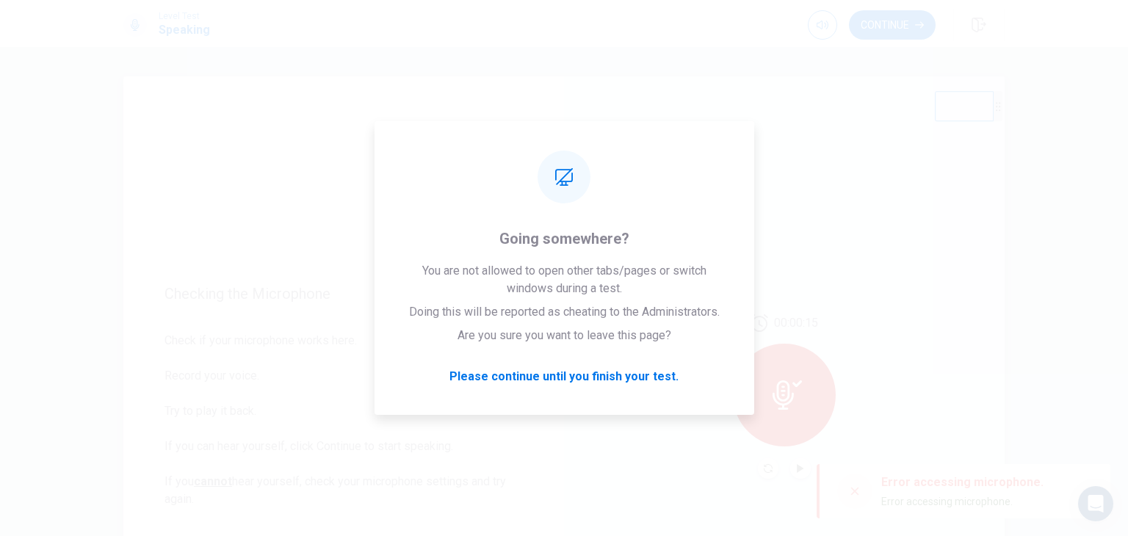
click at [949, 286] on div "00:00:15" at bounding box center [784, 396] width 441 height 641
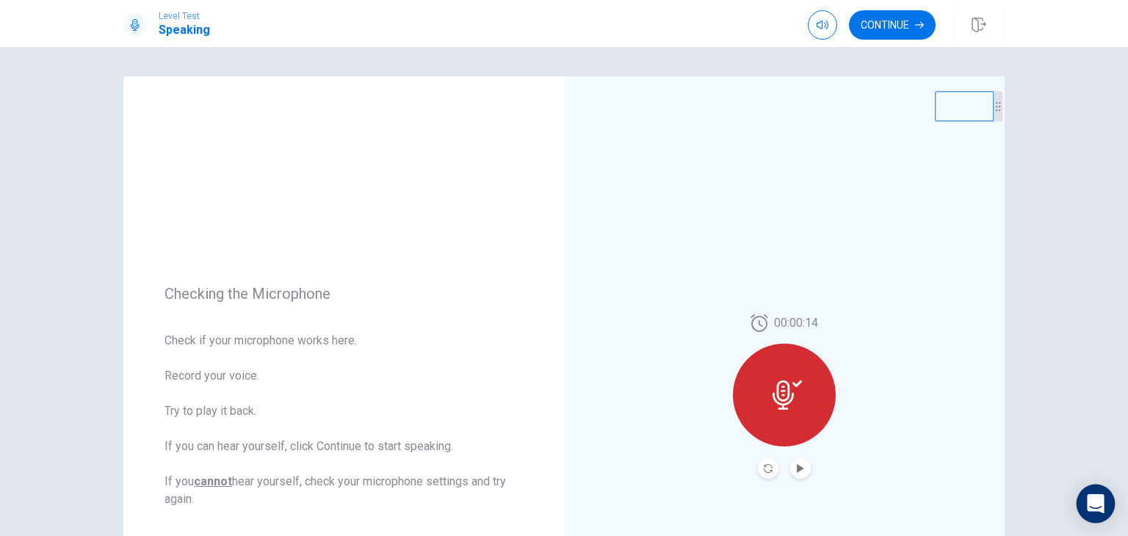
click at [1094, 502] on icon "Open Intercom Messenger" at bounding box center [1095, 503] width 17 height 19
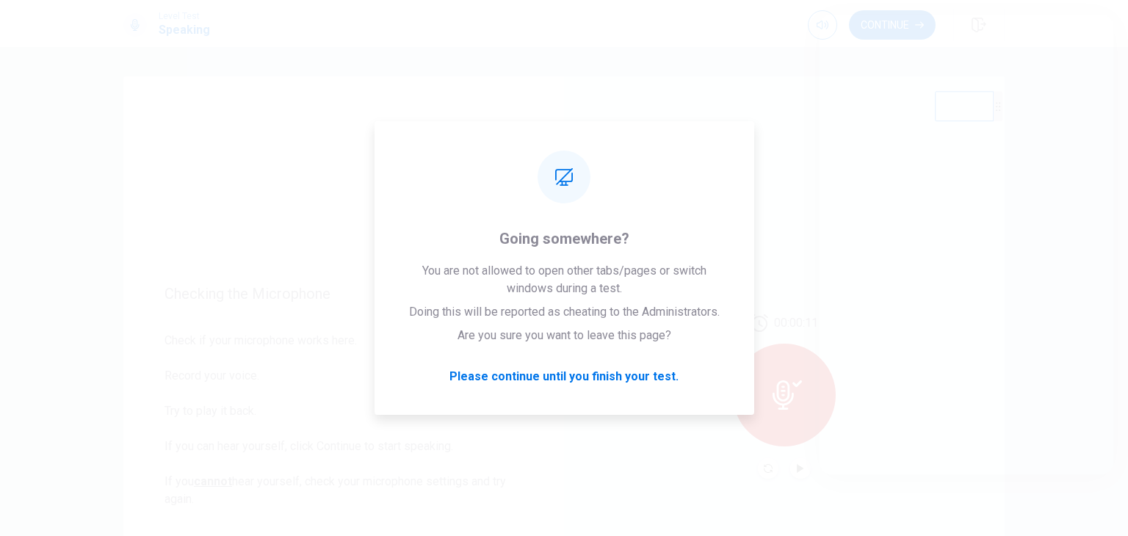
click at [570, 44] on div "Level Test Speaking Continue" at bounding box center [564, 23] width 1128 height 47
